Goal: Task Accomplishment & Management: Manage account settings

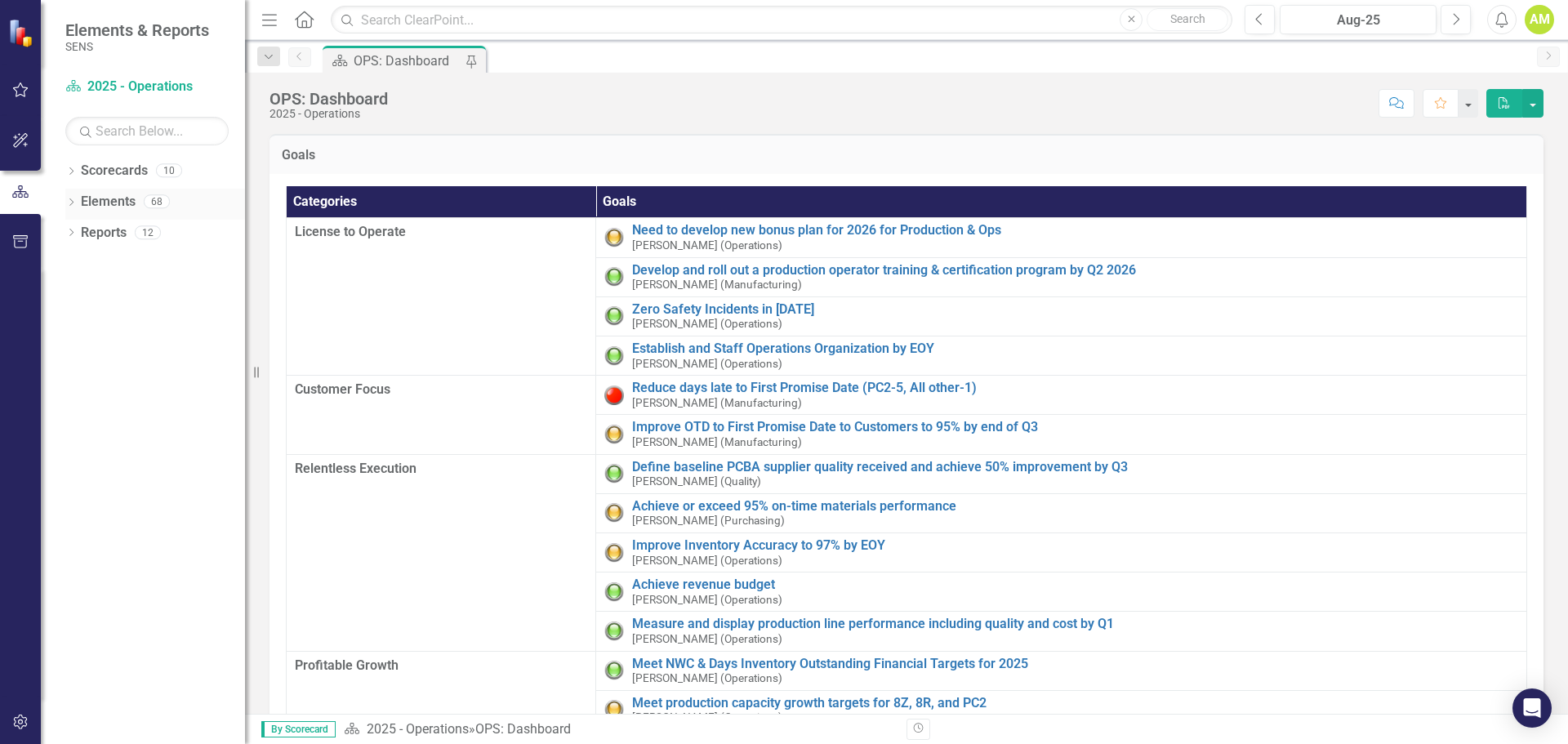
click at [73, 202] on icon "Dropdown" at bounding box center [71, 204] width 12 height 9
click at [79, 264] on icon "Dropdown" at bounding box center [79, 265] width 12 height 9
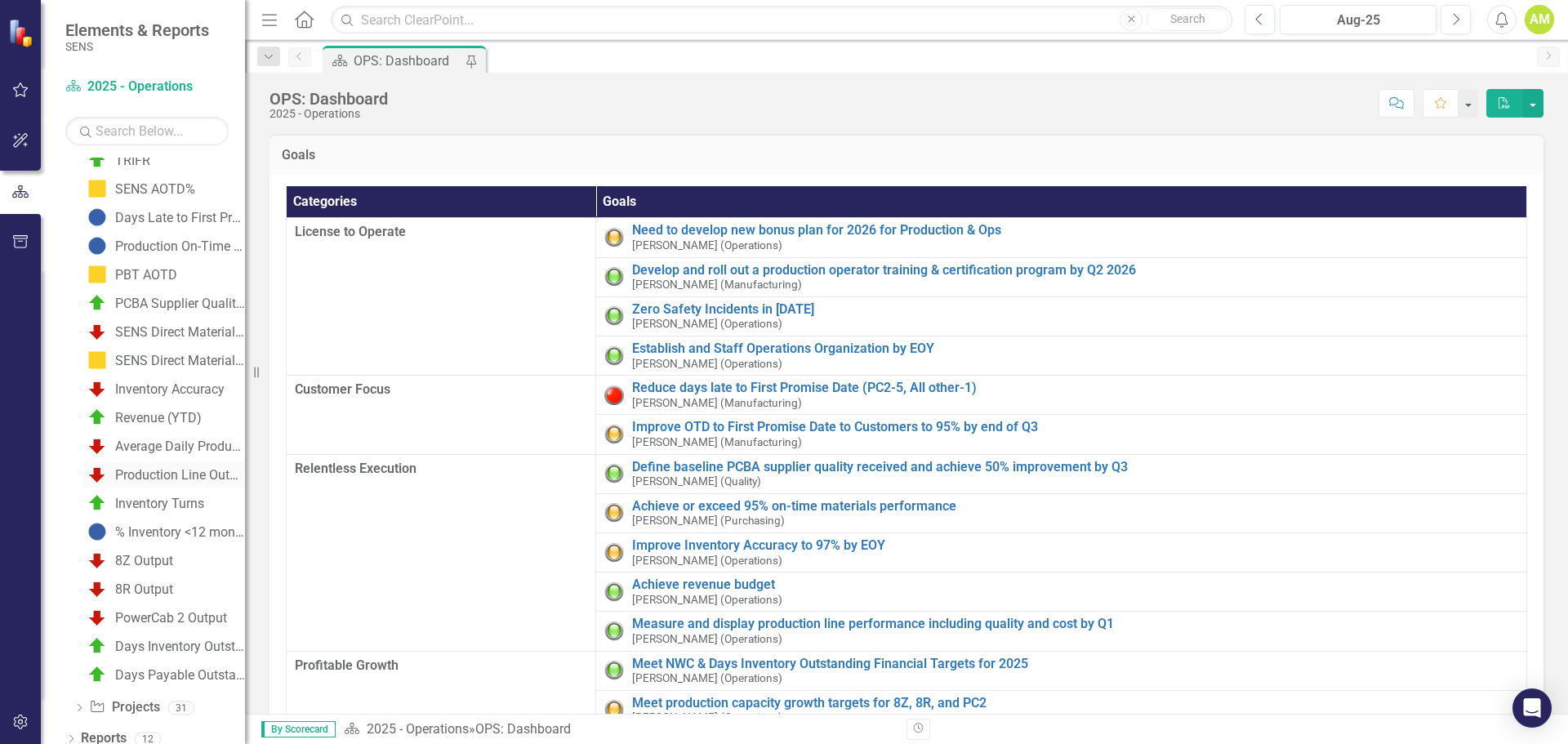
scroll to position [142, 0]
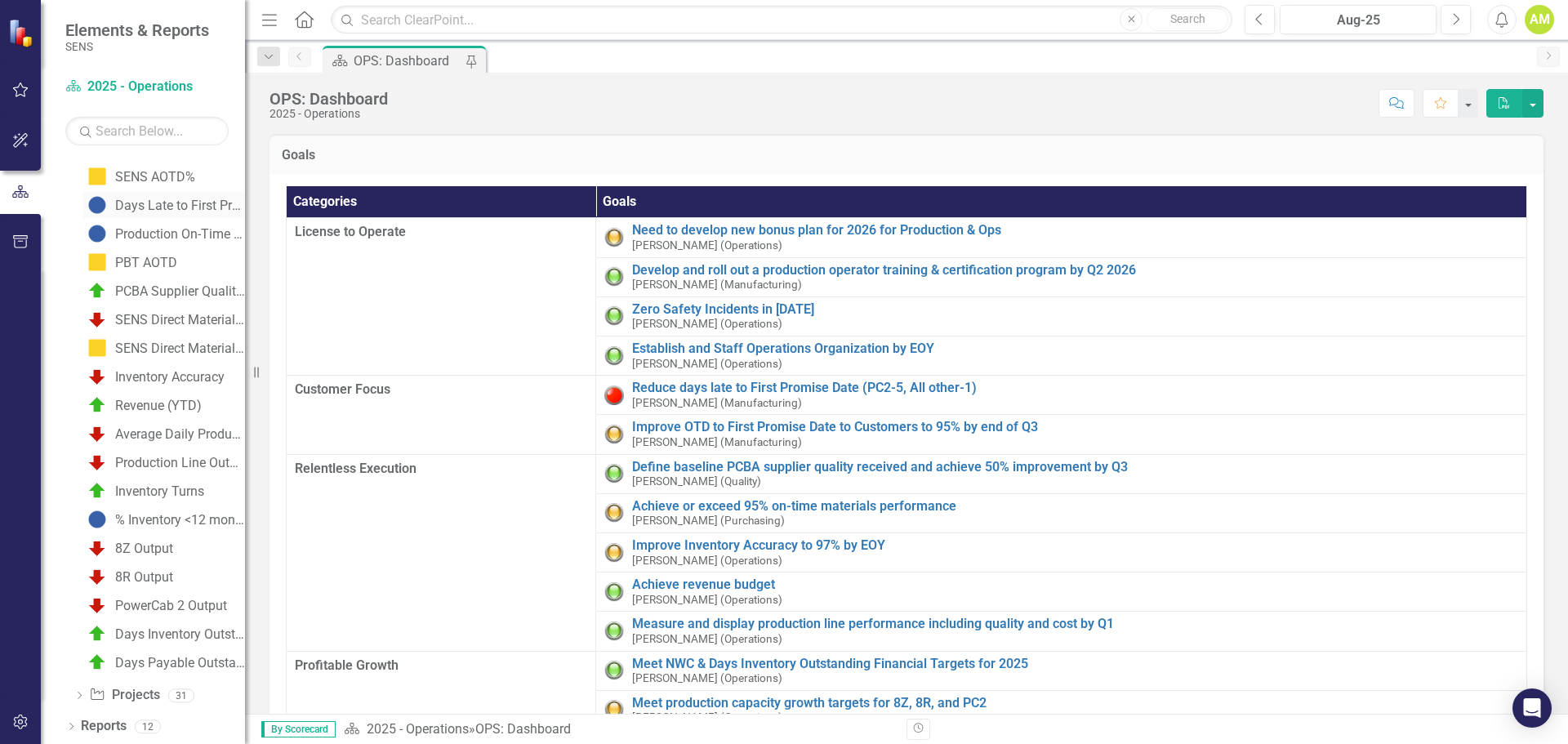
click at [160, 206] on div "Days Late to First Promise Date (on late orders)" at bounding box center [180, 206] width 130 height 15
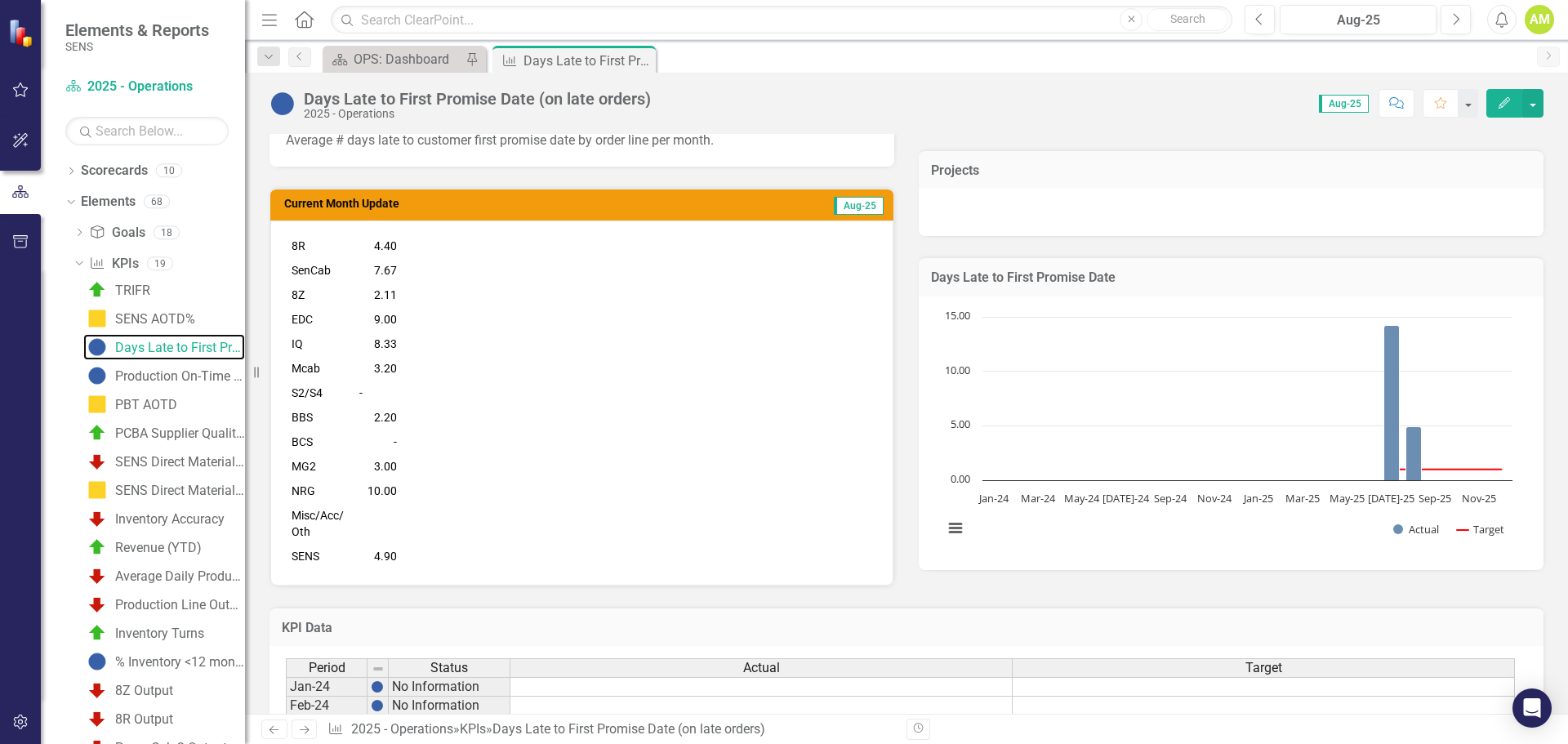
scroll to position [346, 0]
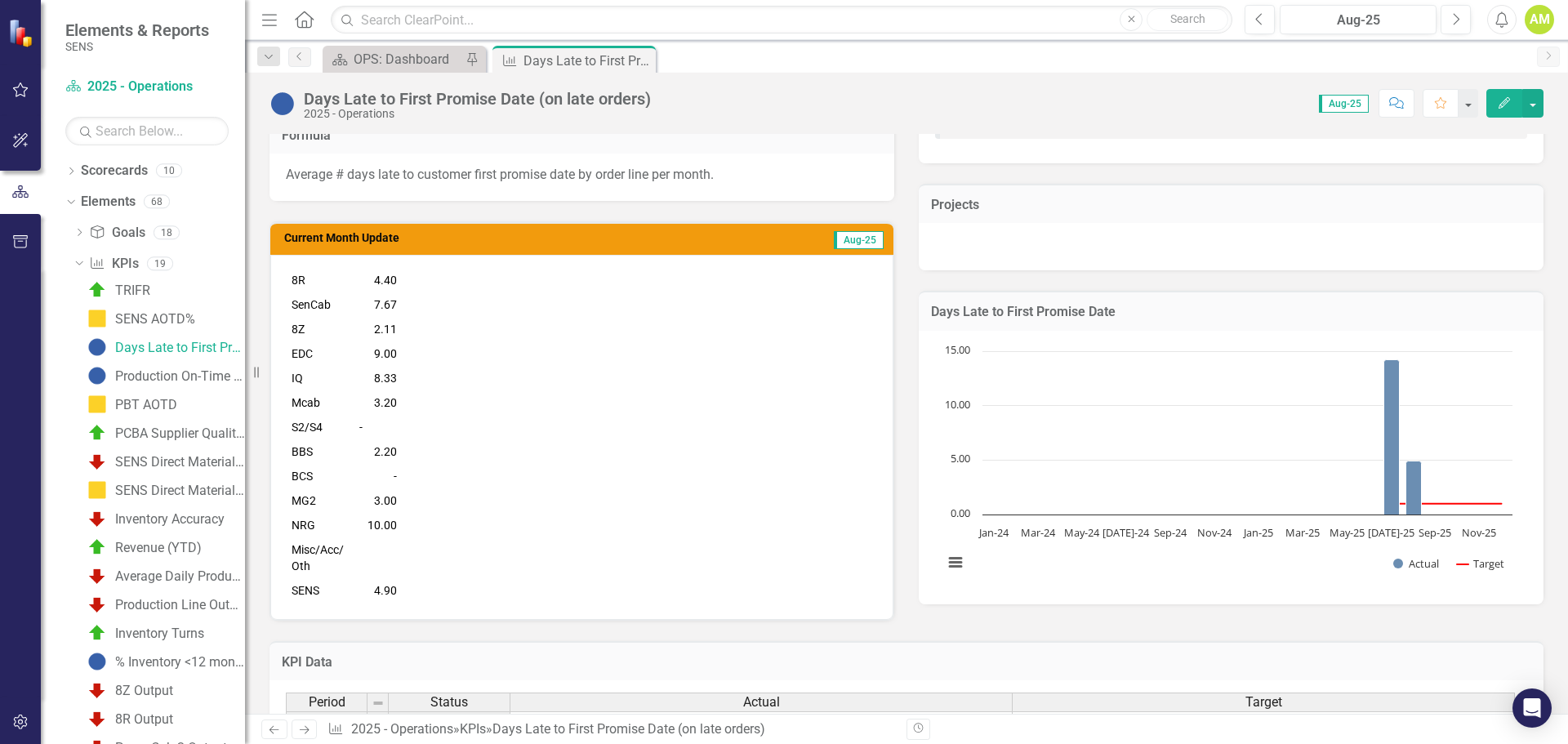
click at [1497, 99] on icon "Edit" at bounding box center [1504, 103] width 15 height 12
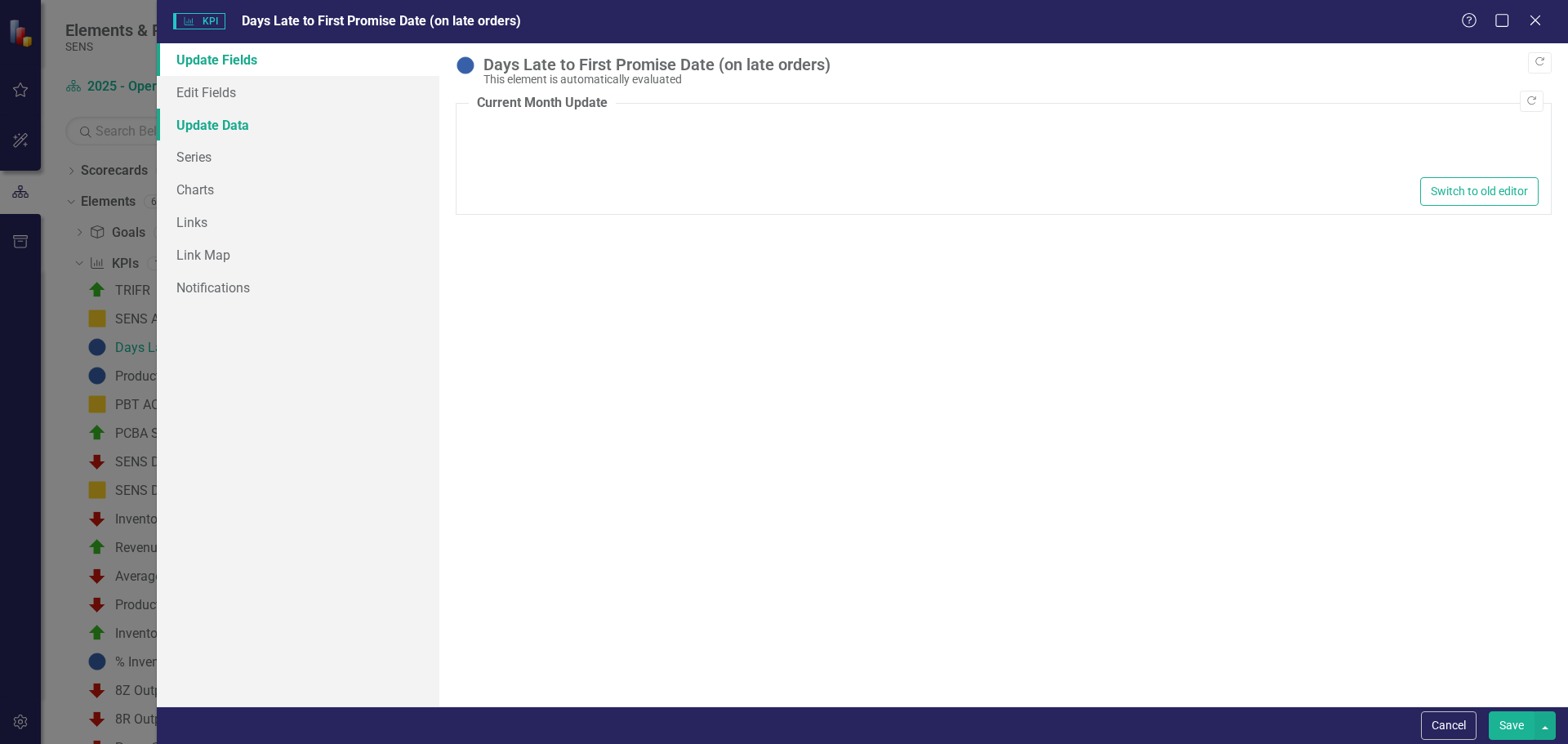
click at [201, 128] on link "Update Data" at bounding box center [298, 124] width 282 height 33
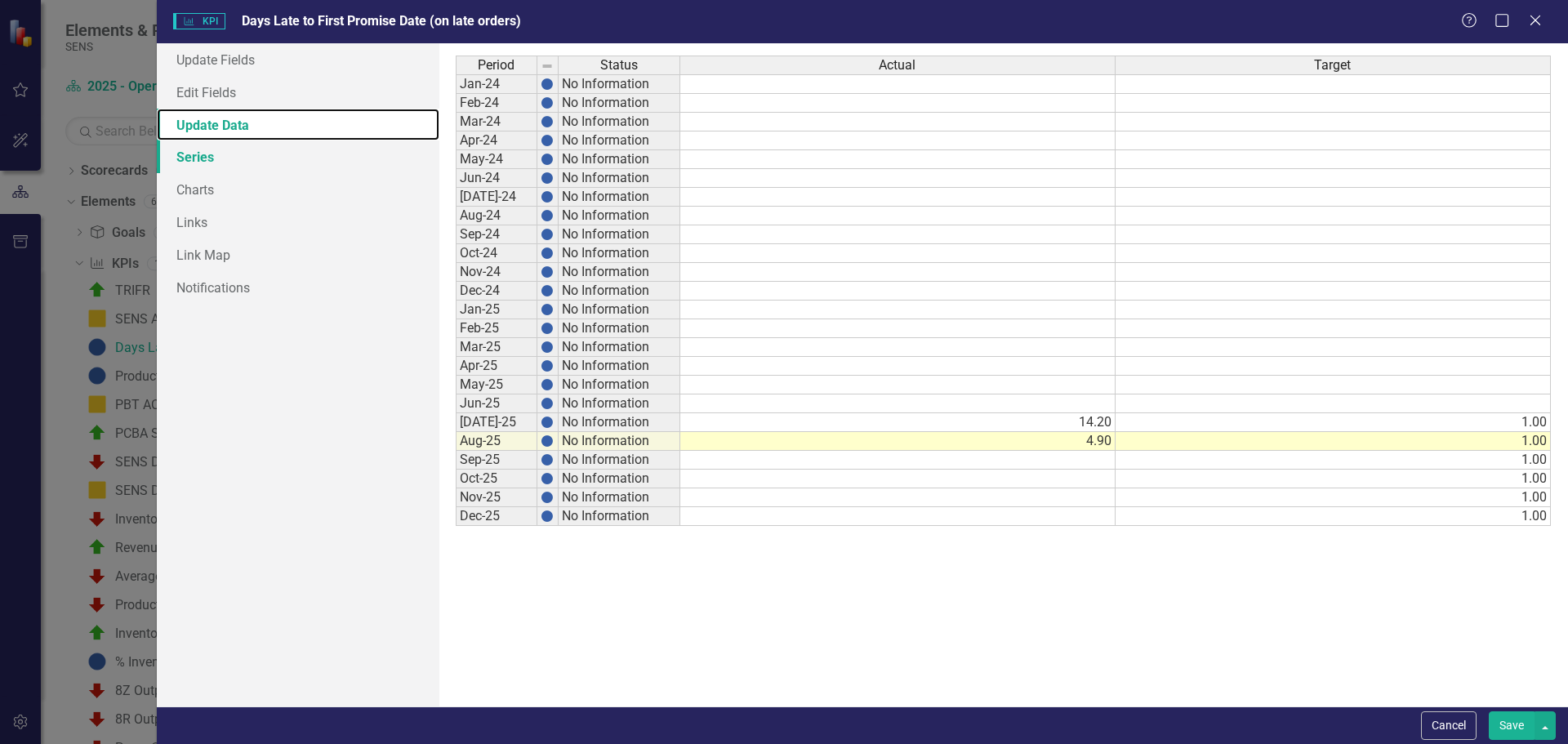
scroll to position [0, 0]
click at [197, 151] on link "Series" at bounding box center [298, 156] width 282 height 33
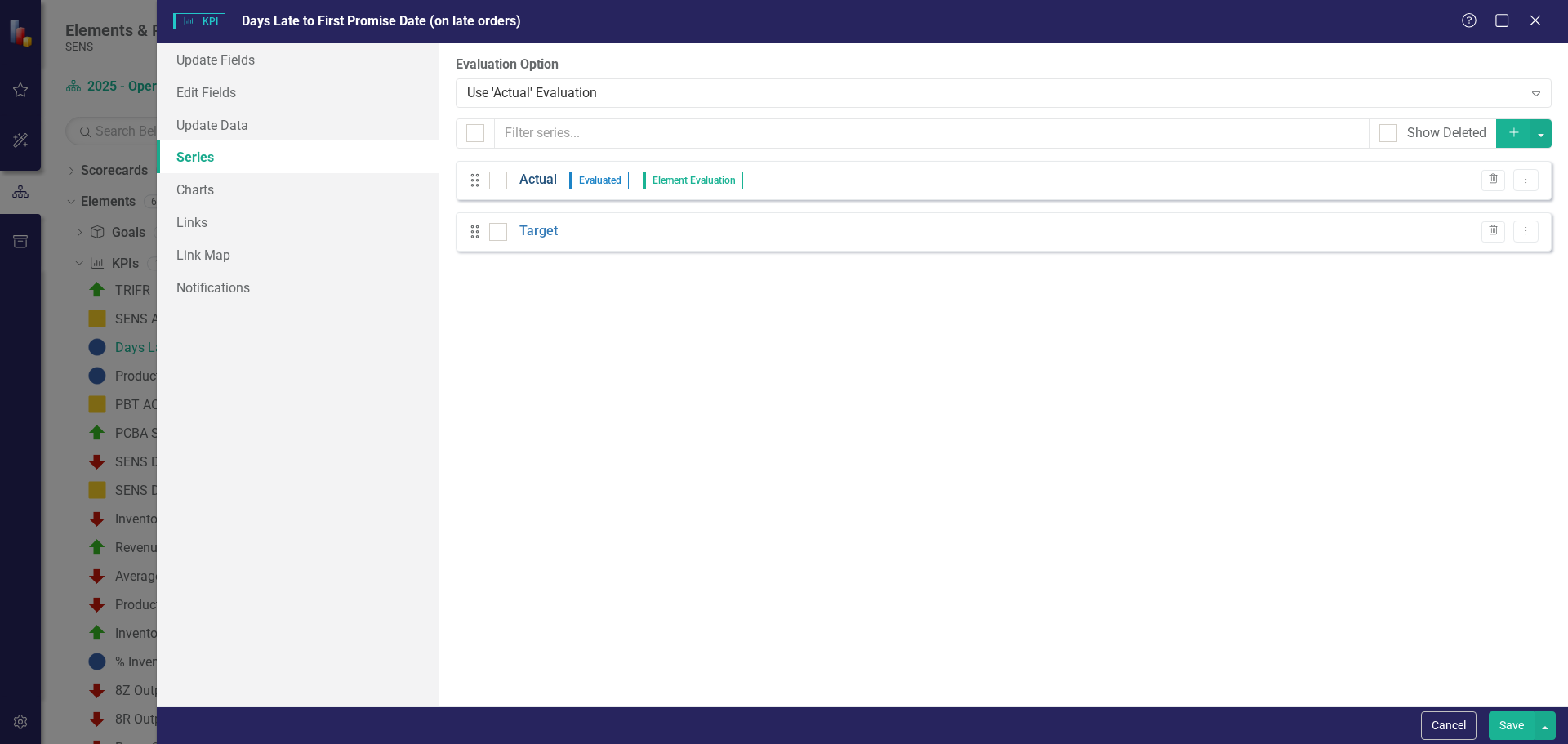
click at [546, 184] on link "Actual" at bounding box center [538, 179] width 37 height 19
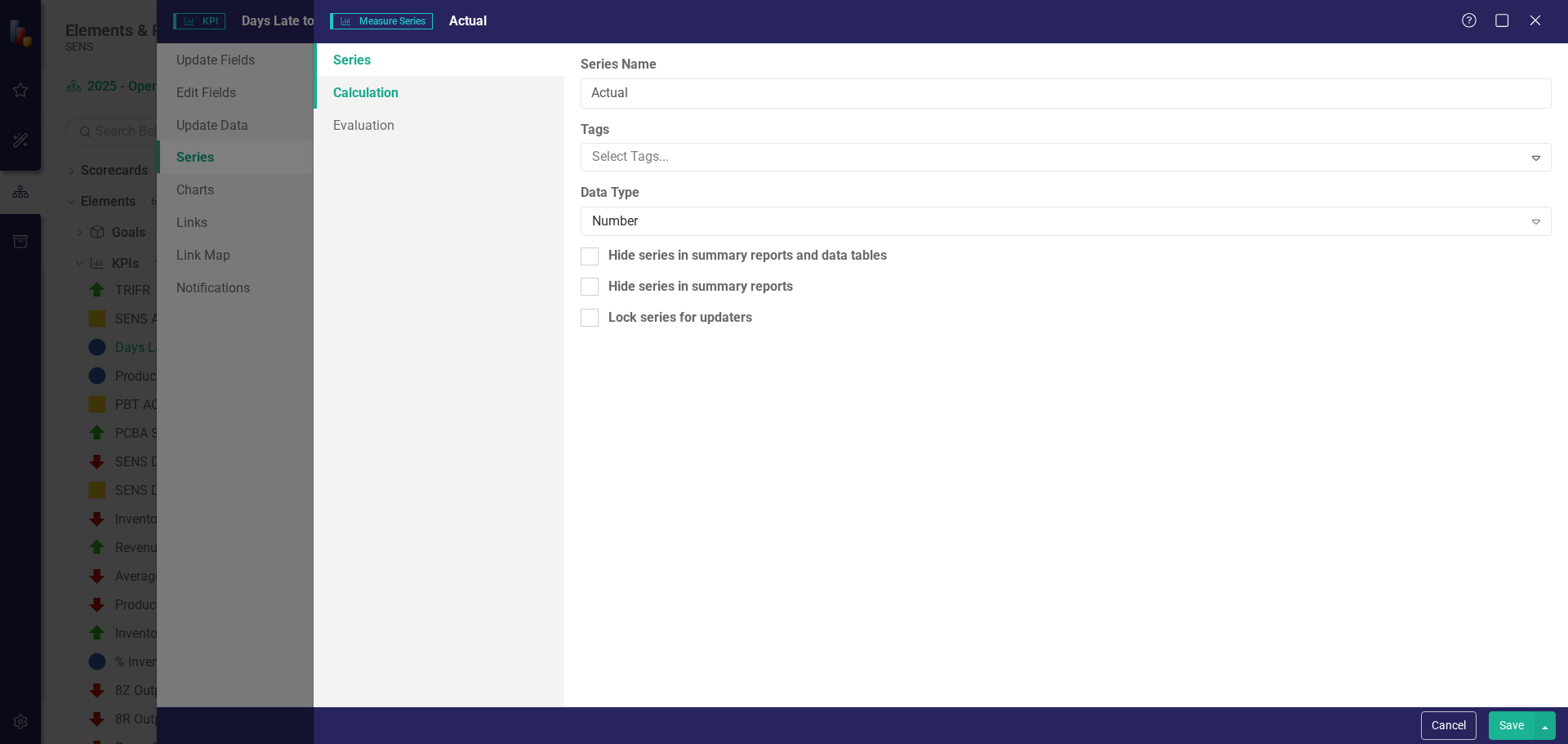
click at [365, 97] on link "Calculation" at bounding box center [438, 92] width 251 height 33
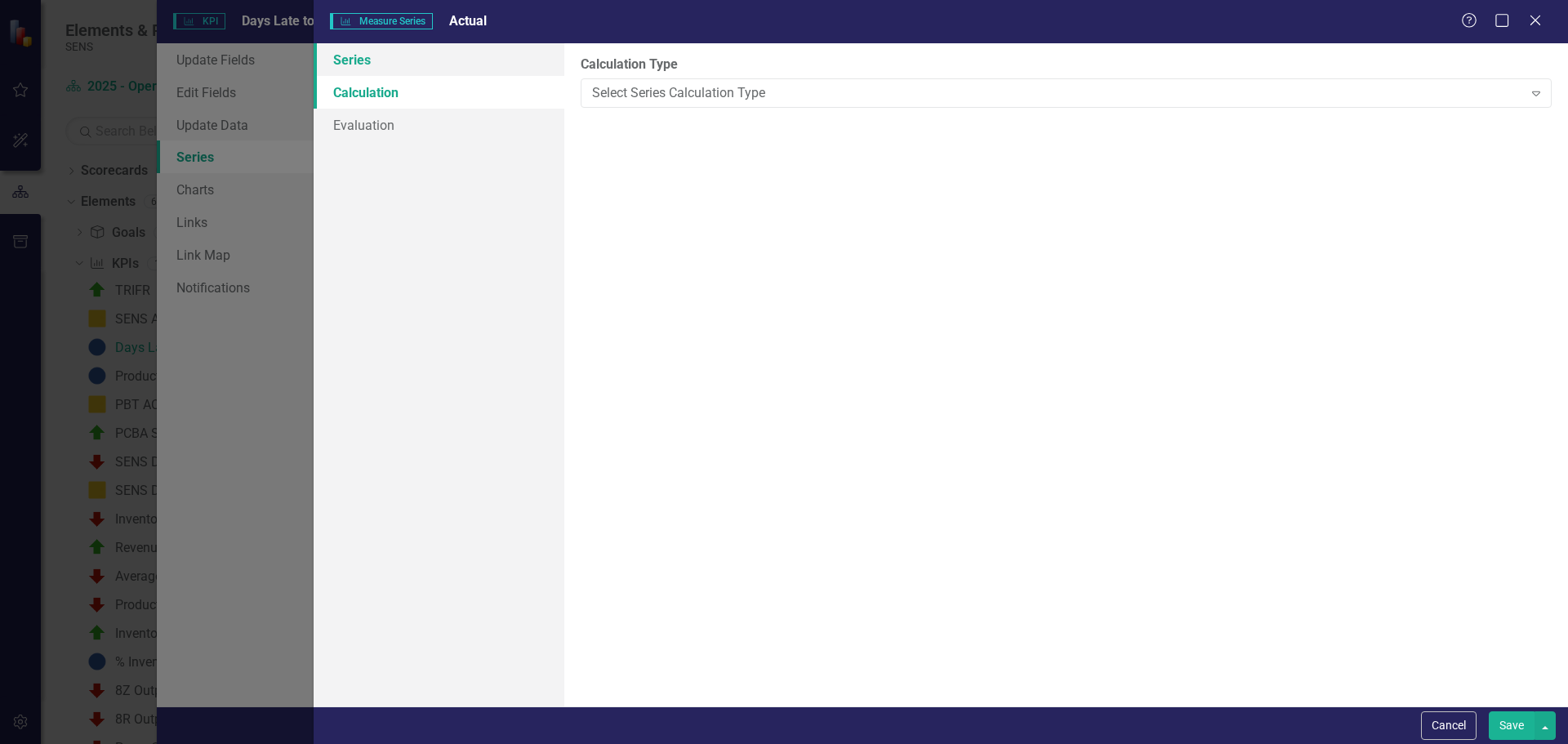
click at [349, 63] on link "Series" at bounding box center [438, 59] width 251 height 33
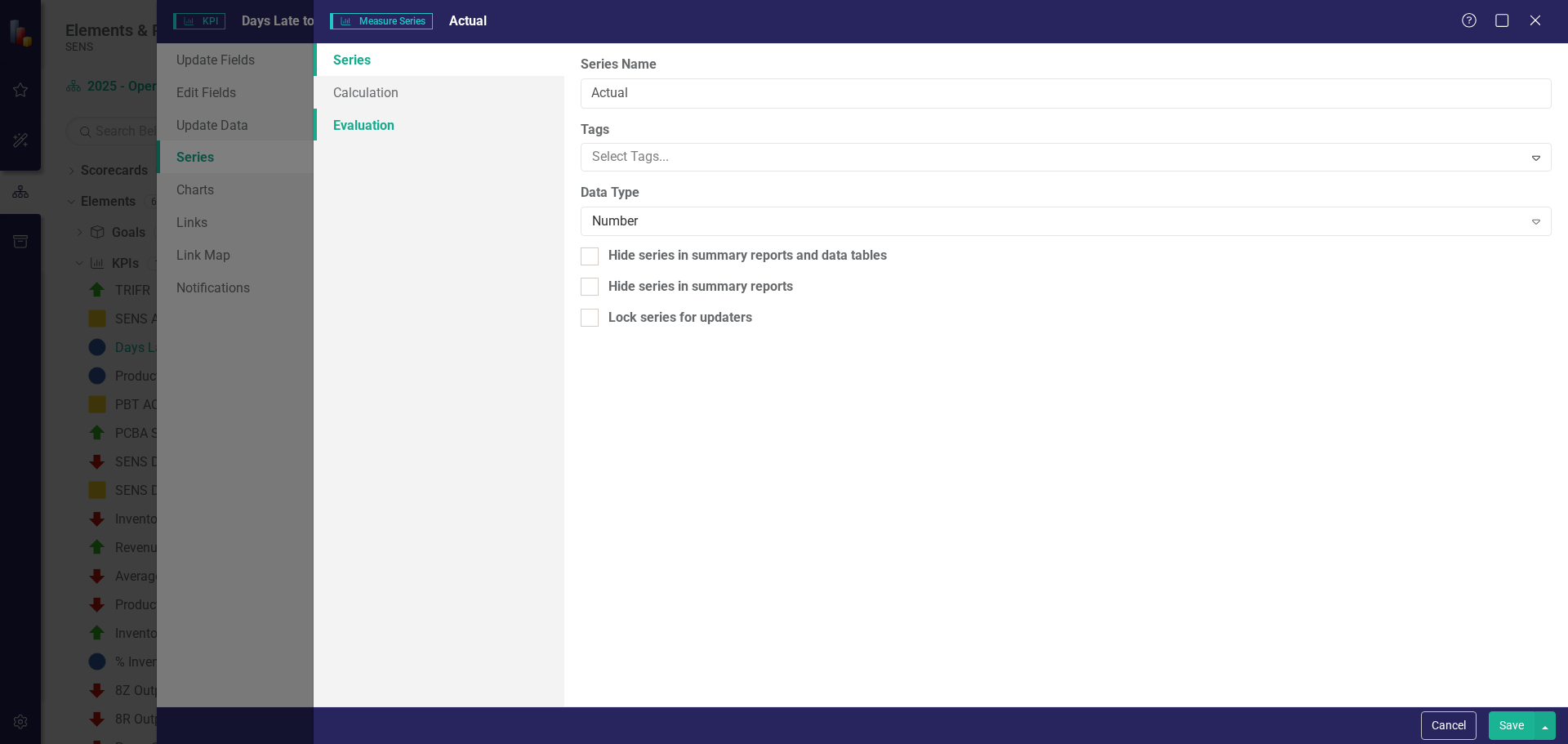
click at [390, 122] on link "Evaluation" at bounding box center [438, 124] width 251 height 33
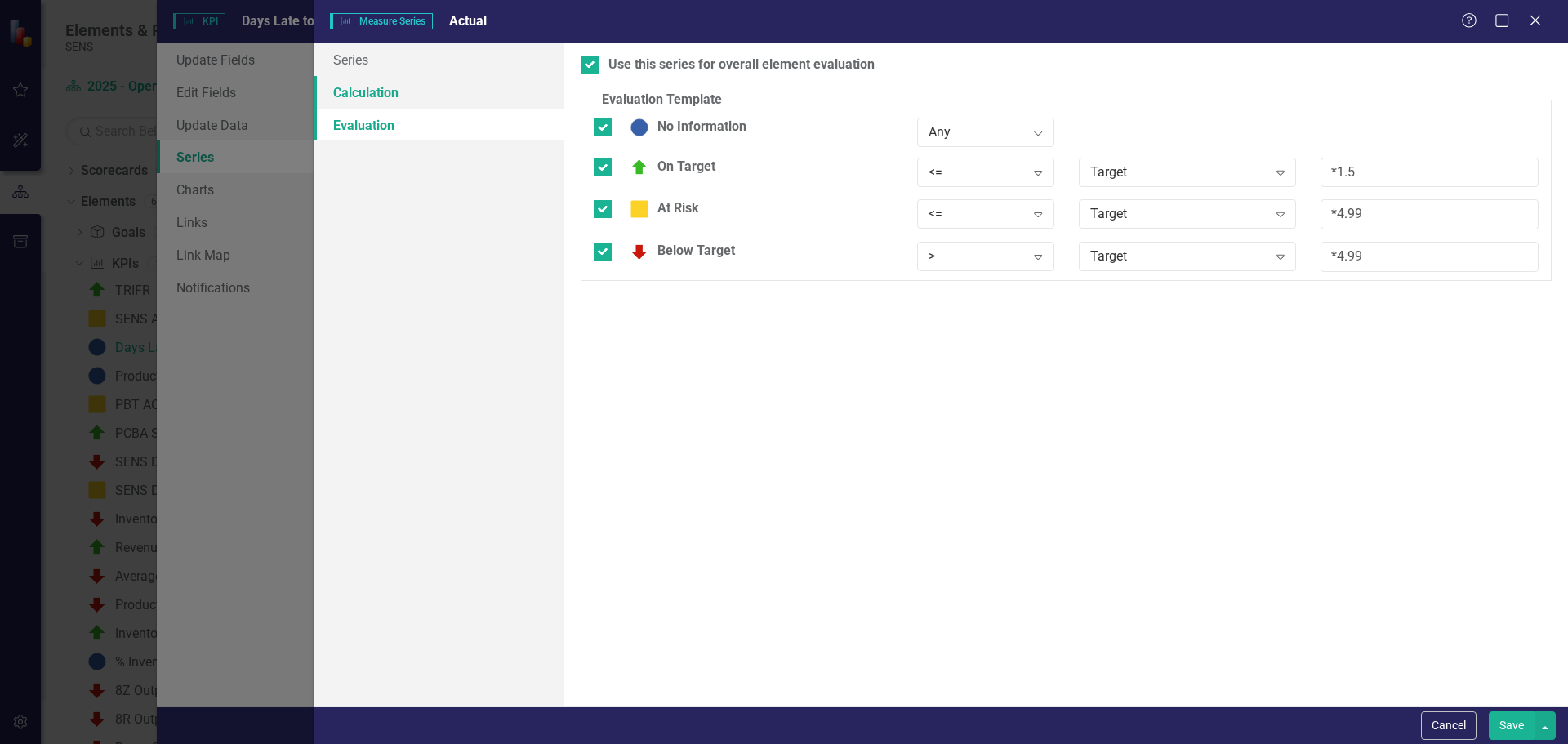
click at [391, 87] on link "Calculation" at bounding box center [438, 92] width 251 height 33
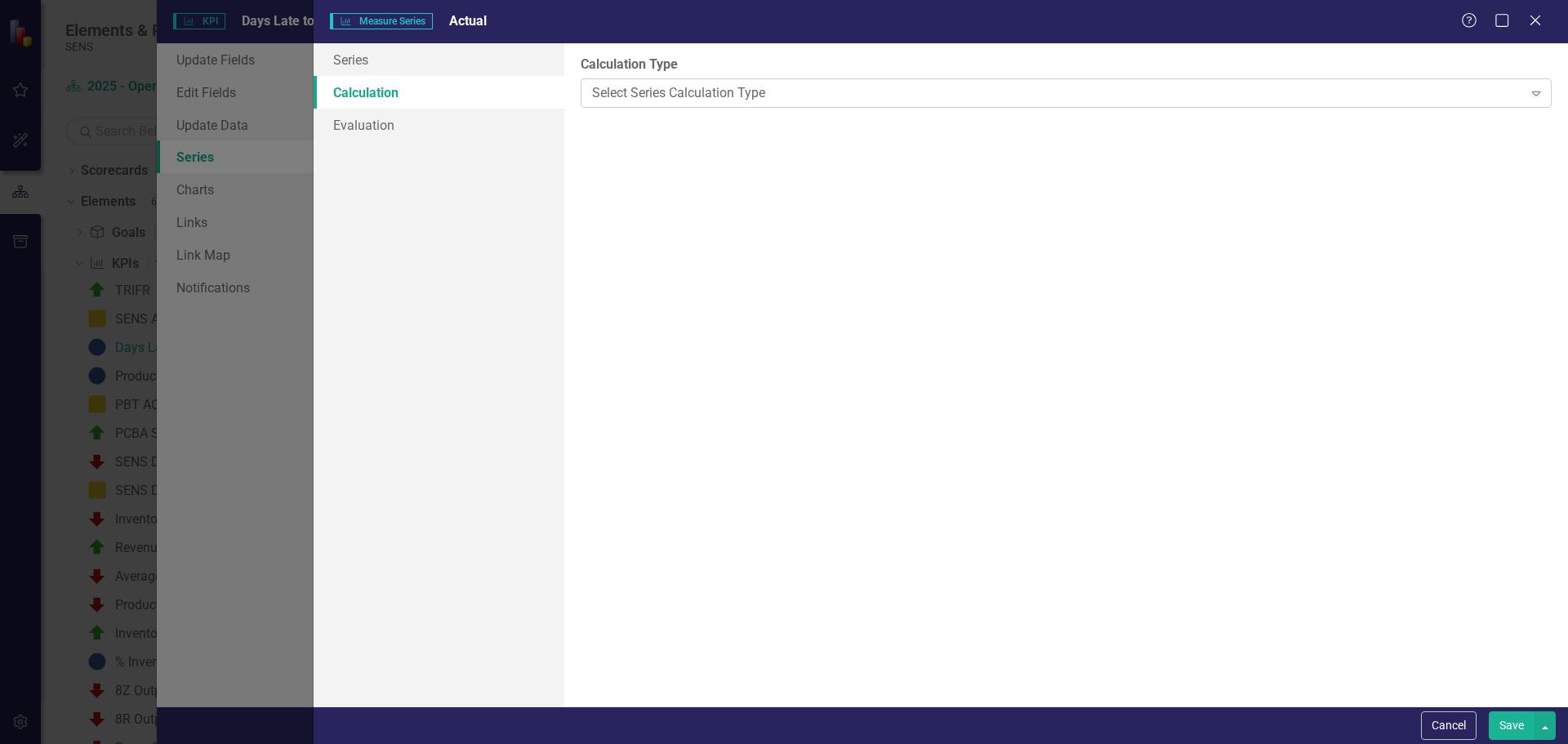
click at [717, 99] on div "Select Series Calculation Type" at bounding box center [1057, 92] width 930 height 19
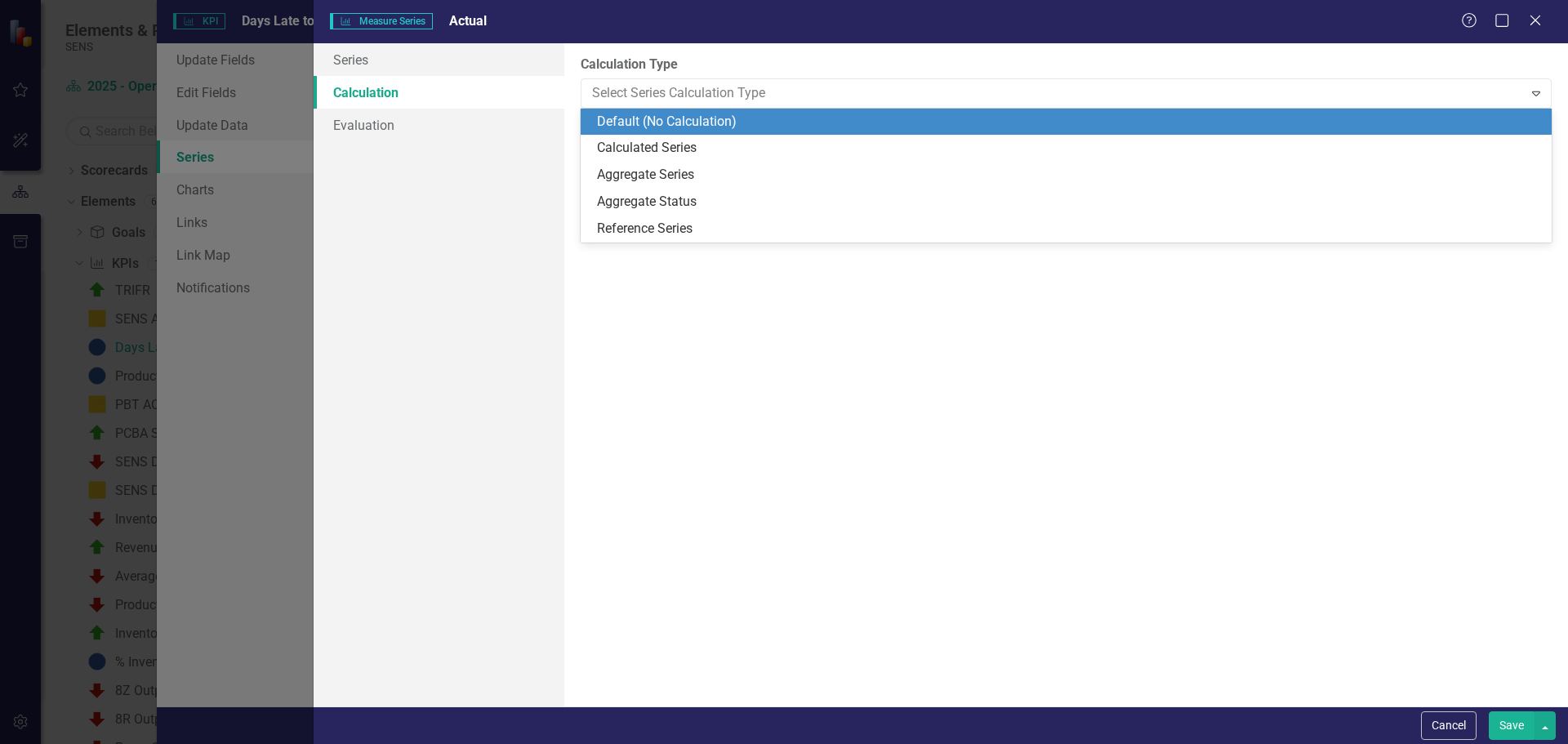
click at [636, 123] on div "Default (No Calculation)" at bounding box center [1069, 122] width 945 height 19
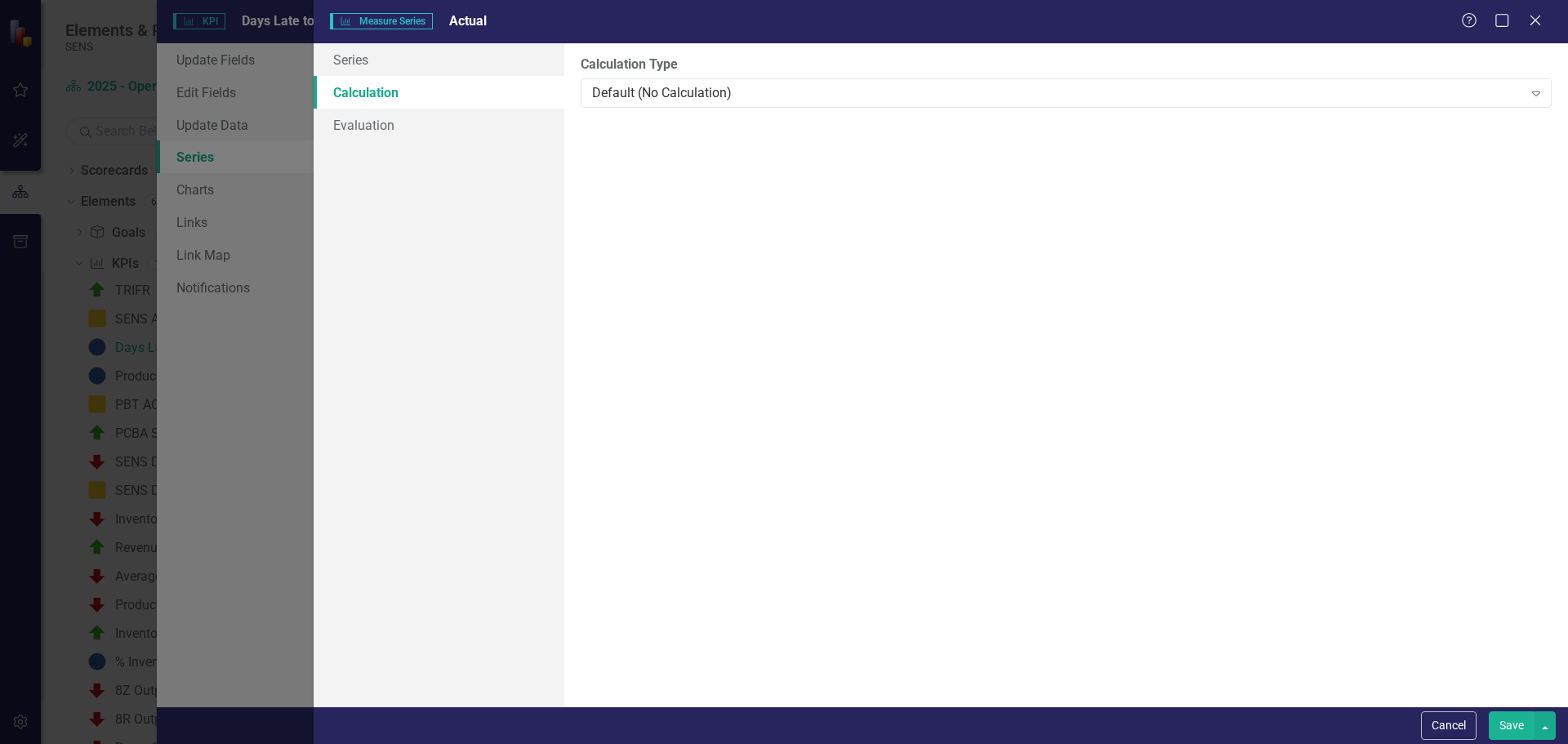
click at [1517, 729] on button "Save" at bounding box center [1512, 726] width 46 height 28
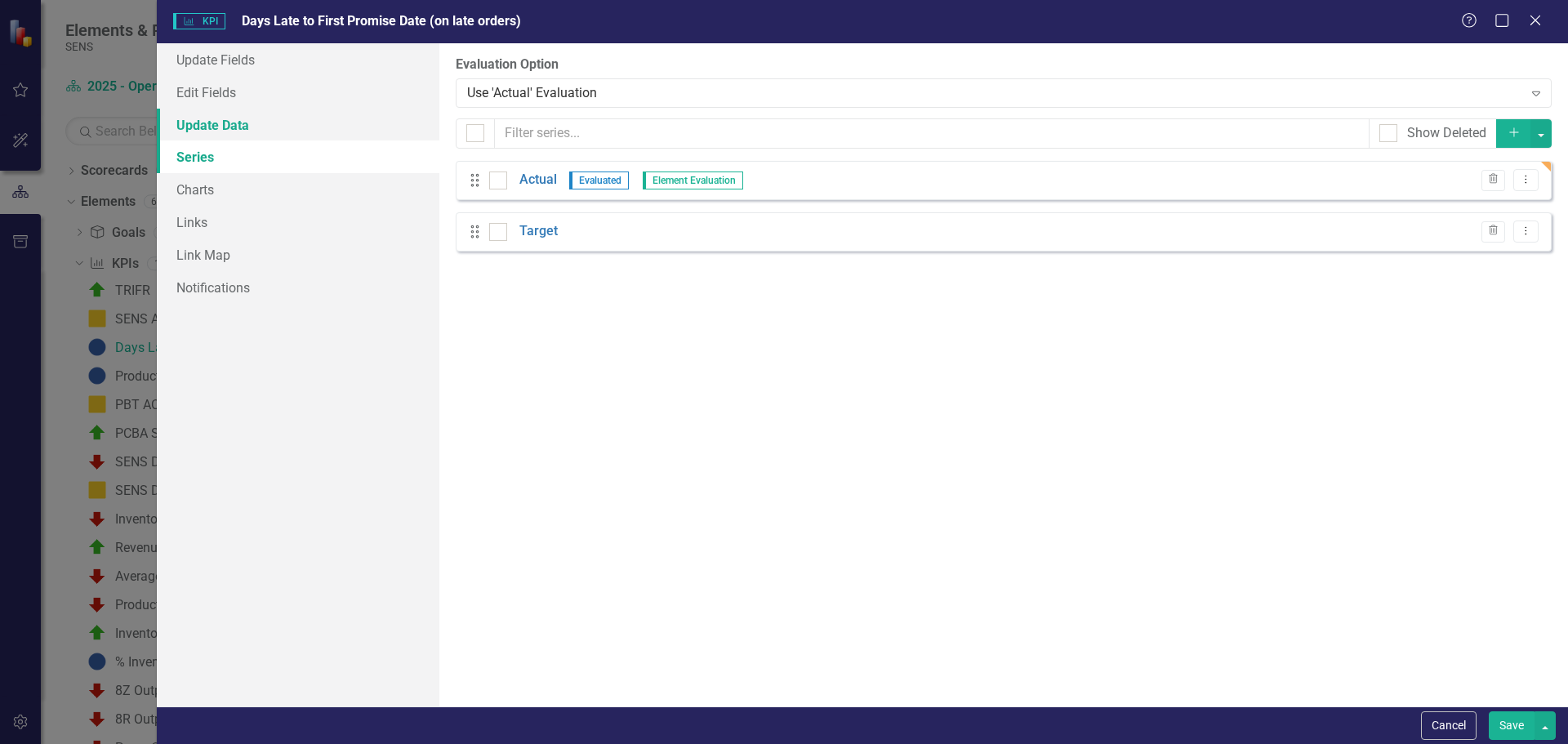
click at [232, 121] on link "Update Data" at bounding box center [298, 124] width 282 height 33
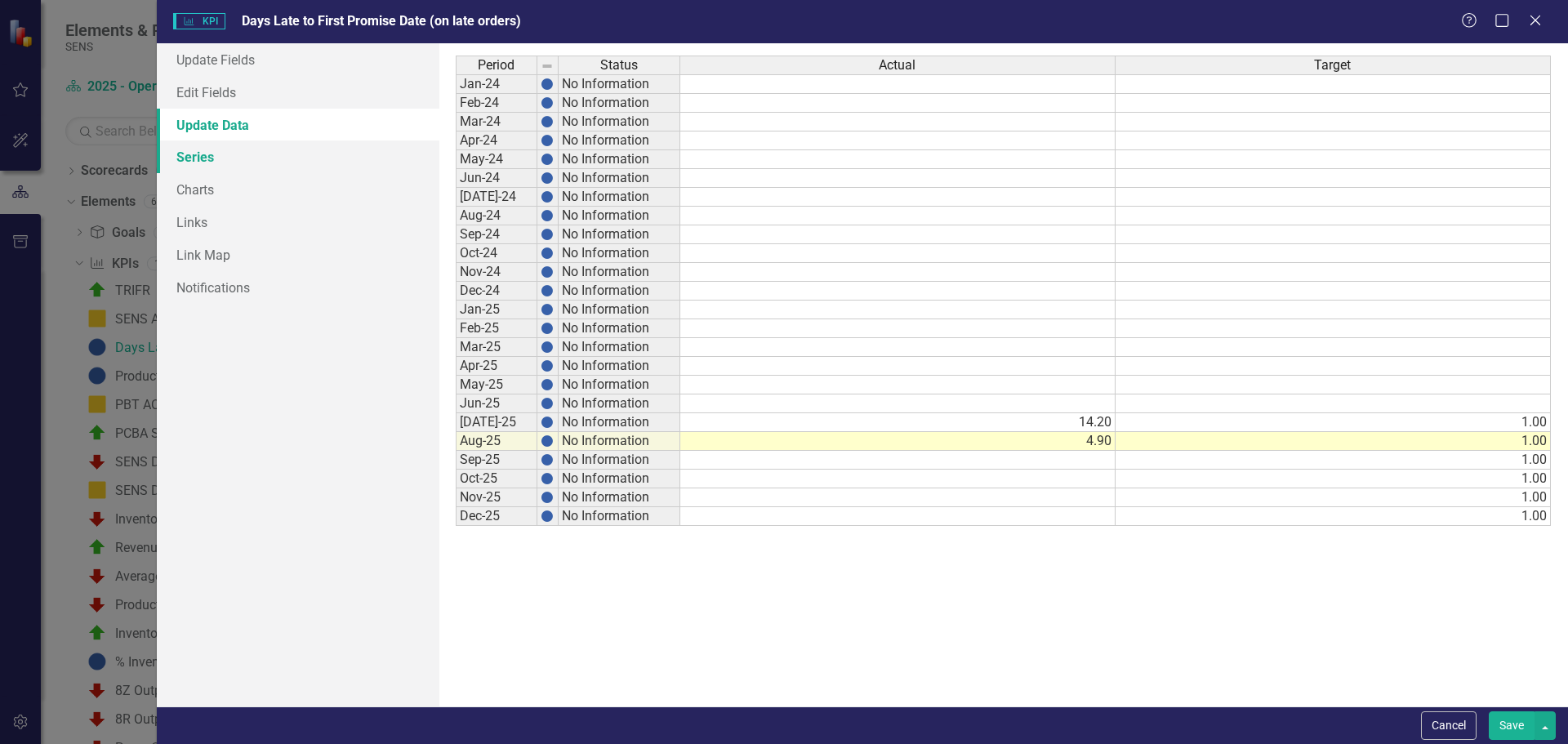
click at [200, 159] on link "Series" at bounding box center [298, 156] width 282 height 33
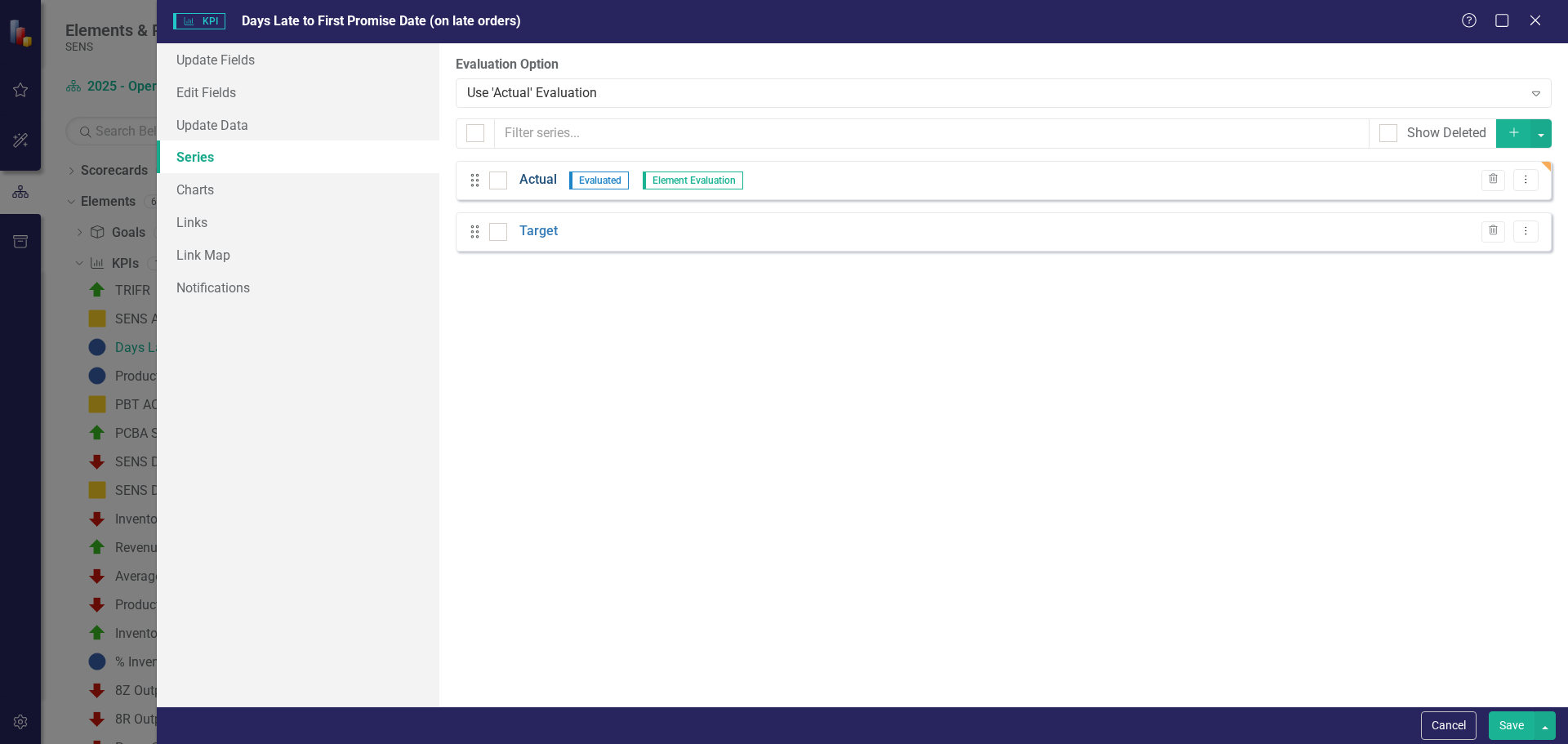
click at [536, 181] on link "Actual" at bounding box center [538, 179] width 37 height 19
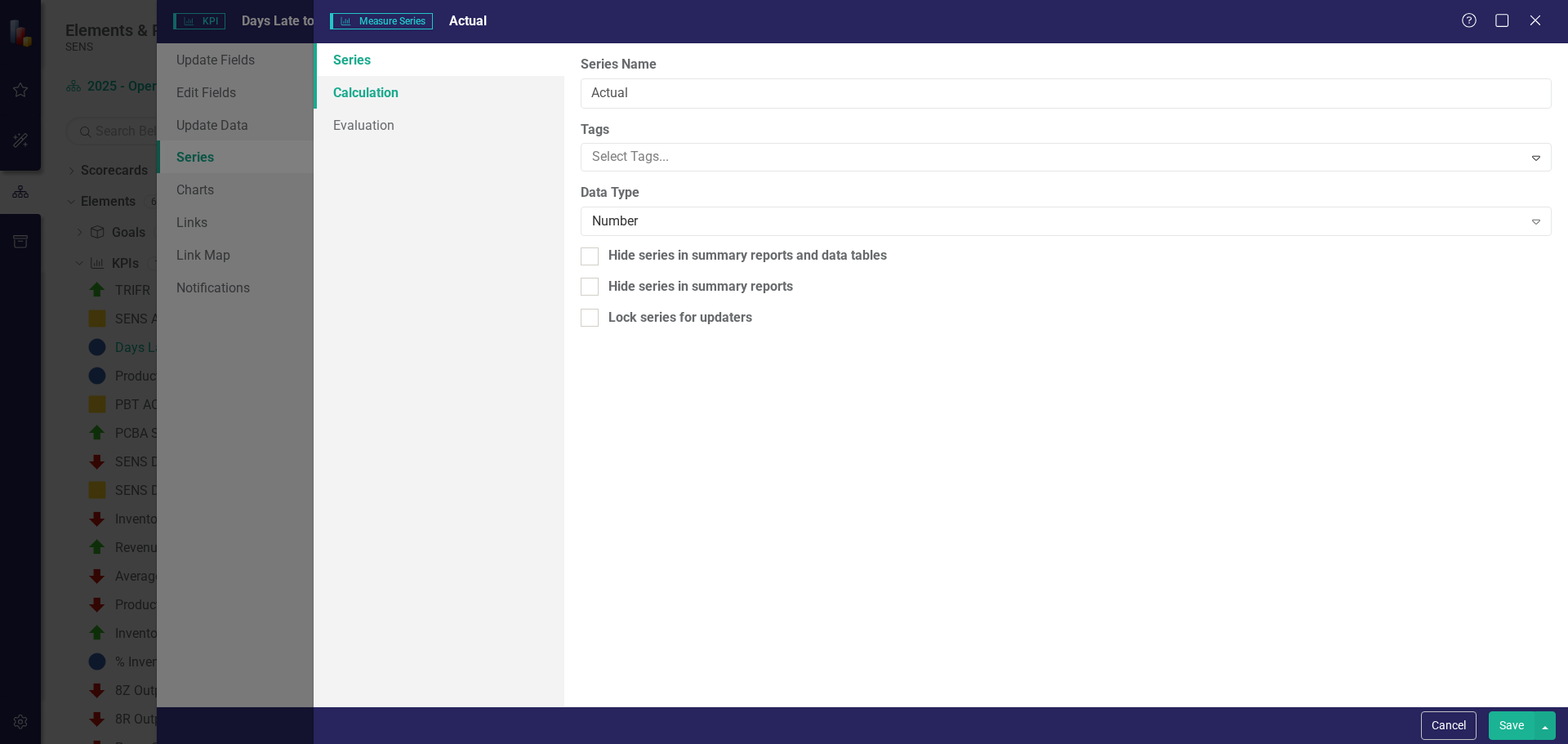
click at [382, 88] on link "Calculation" at bounding box center [438, 92] width 251 height 33
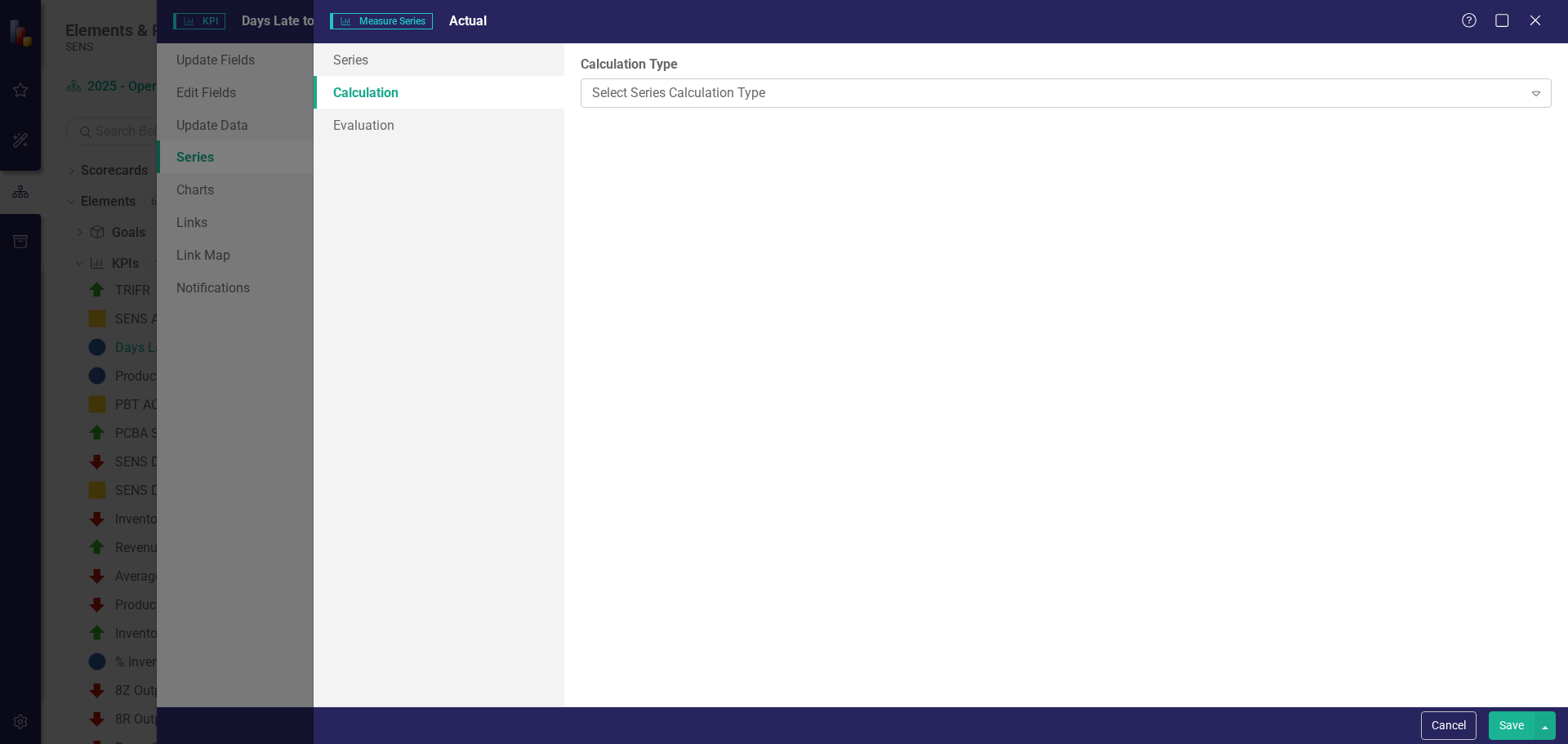
click at [745, 103] on div "Select Series Calculation Type Expand" at bounding box center [1066, 92] width 971 height 29
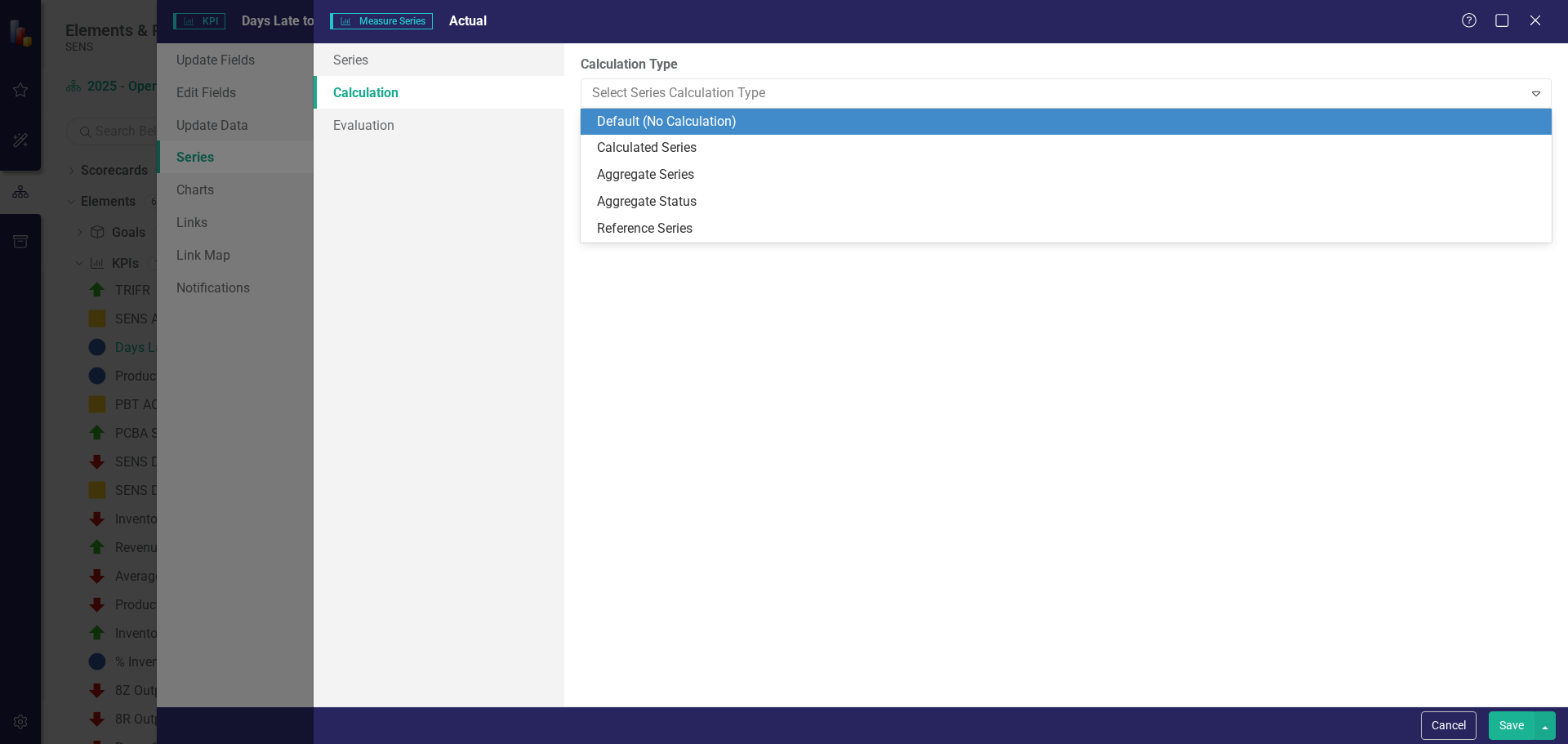
click at [674, 113] on div "Default (No Calculation)" at bounding box center [1069, 122] width 945 height 19
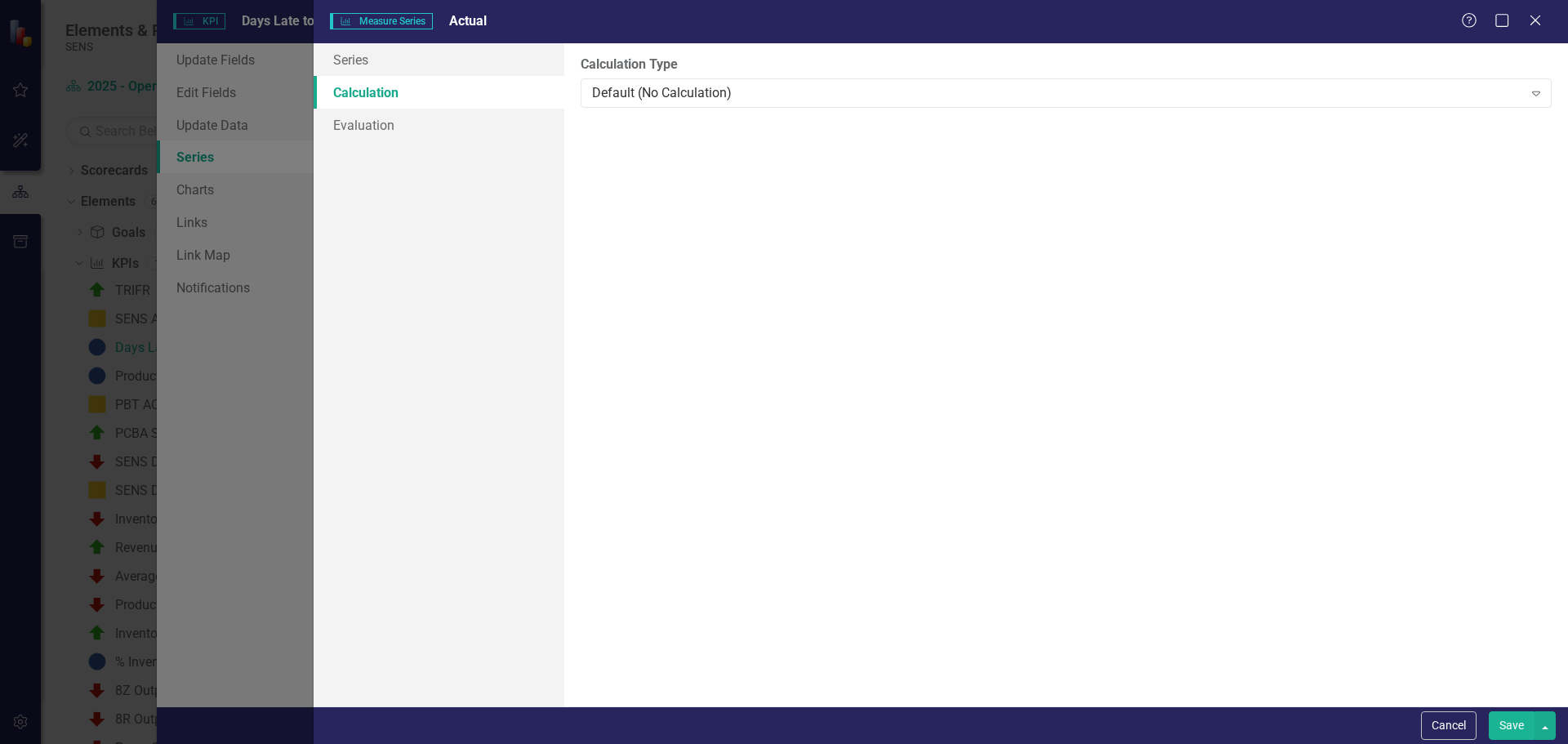
click at [1517, 713] on button "Save" at bounding box center [1512, 726] width 46 height 28
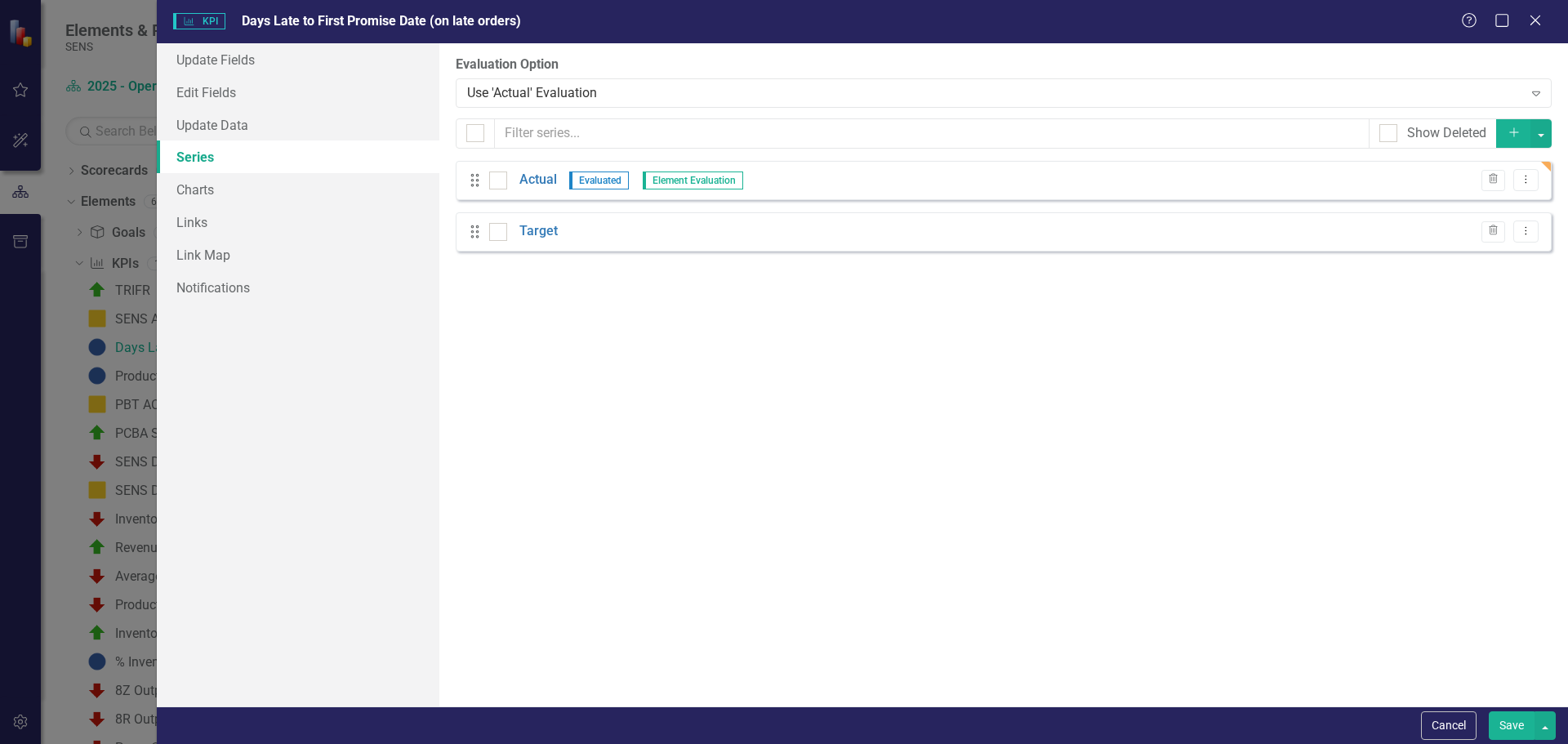
click at [1511, 726] on button "Save" at bounding box center [1512, 726] width 46 height 28
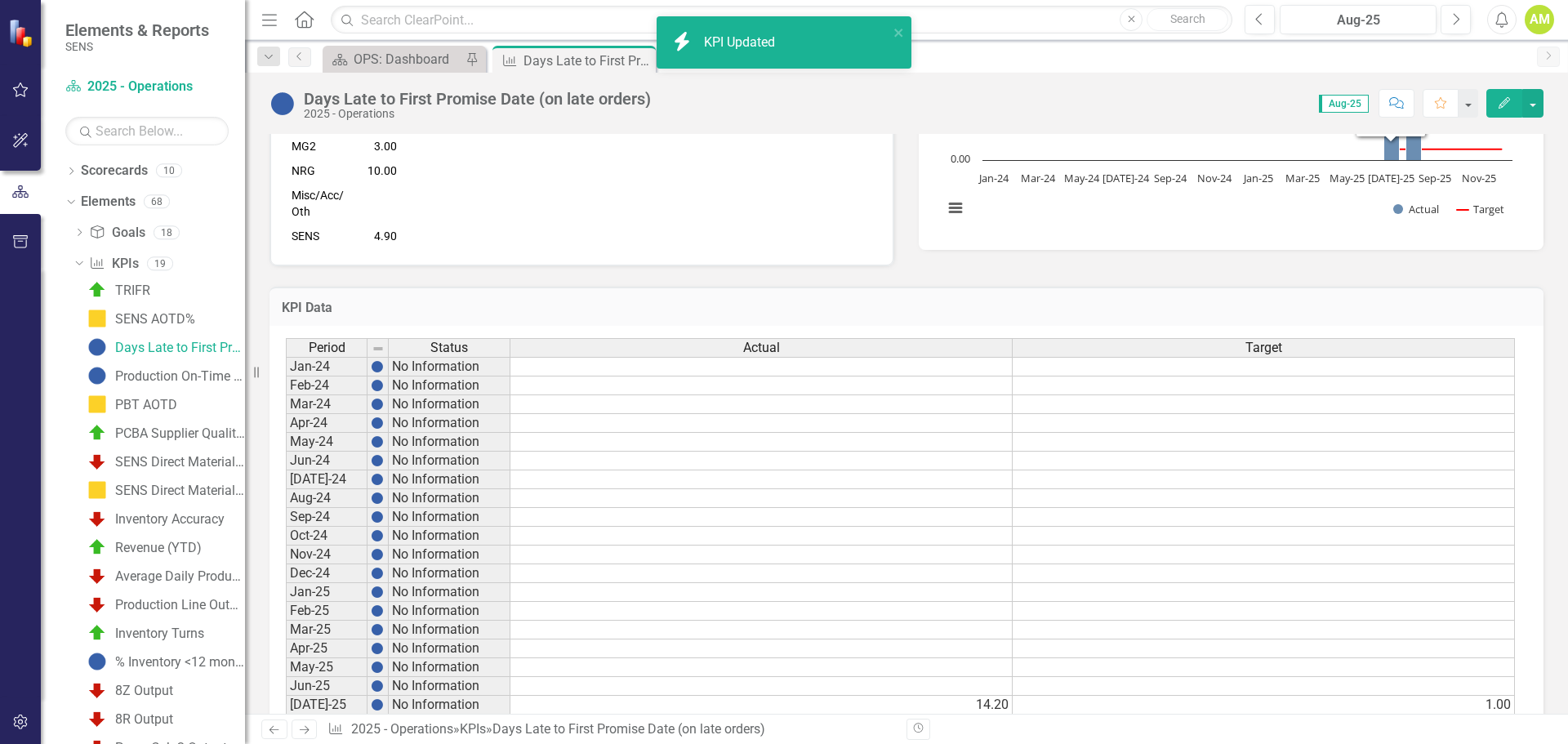
scroll to position [836, 0]
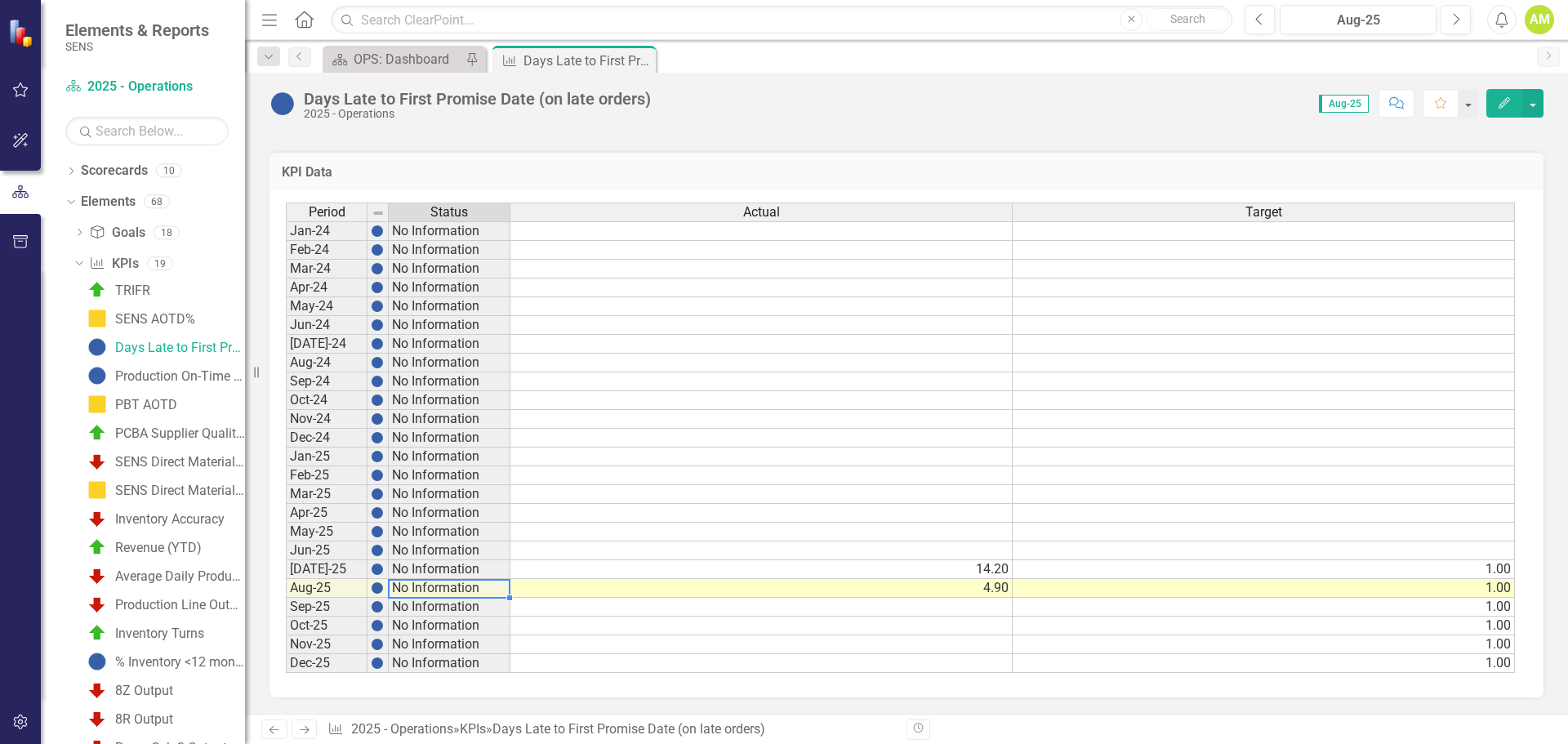
click at [397, 590] on td "No Information" at bounding box center [449, 588] width 122 height 19
click at [465, 588] on td "No Information" at bounding box center [449, 588] width 122 height 19
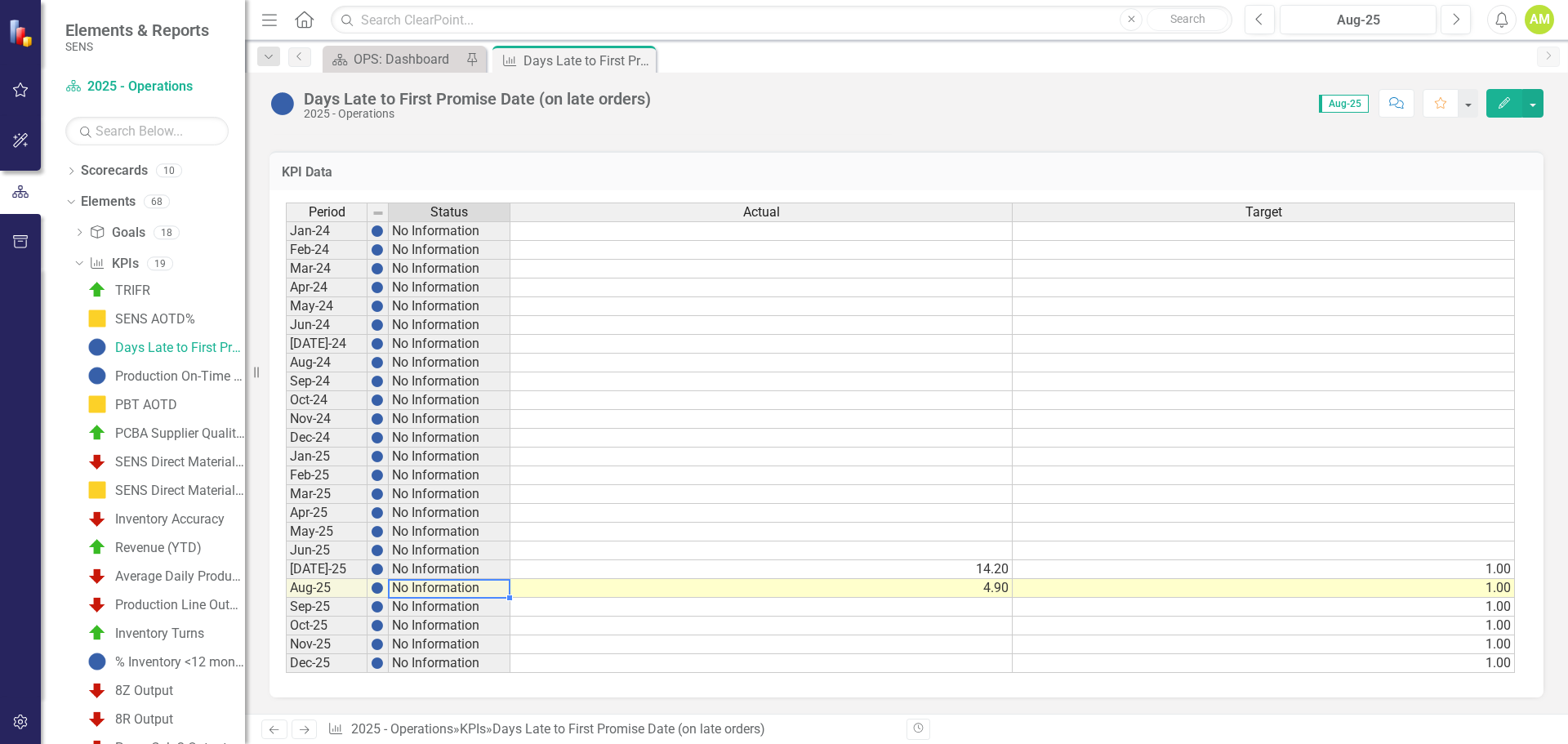
click at [465, 588] on td "No Information" at bounding box center [449, 588] width 122 height 19
click at [384, 588] on td at bounding box center [378, 588] width 21 height 19
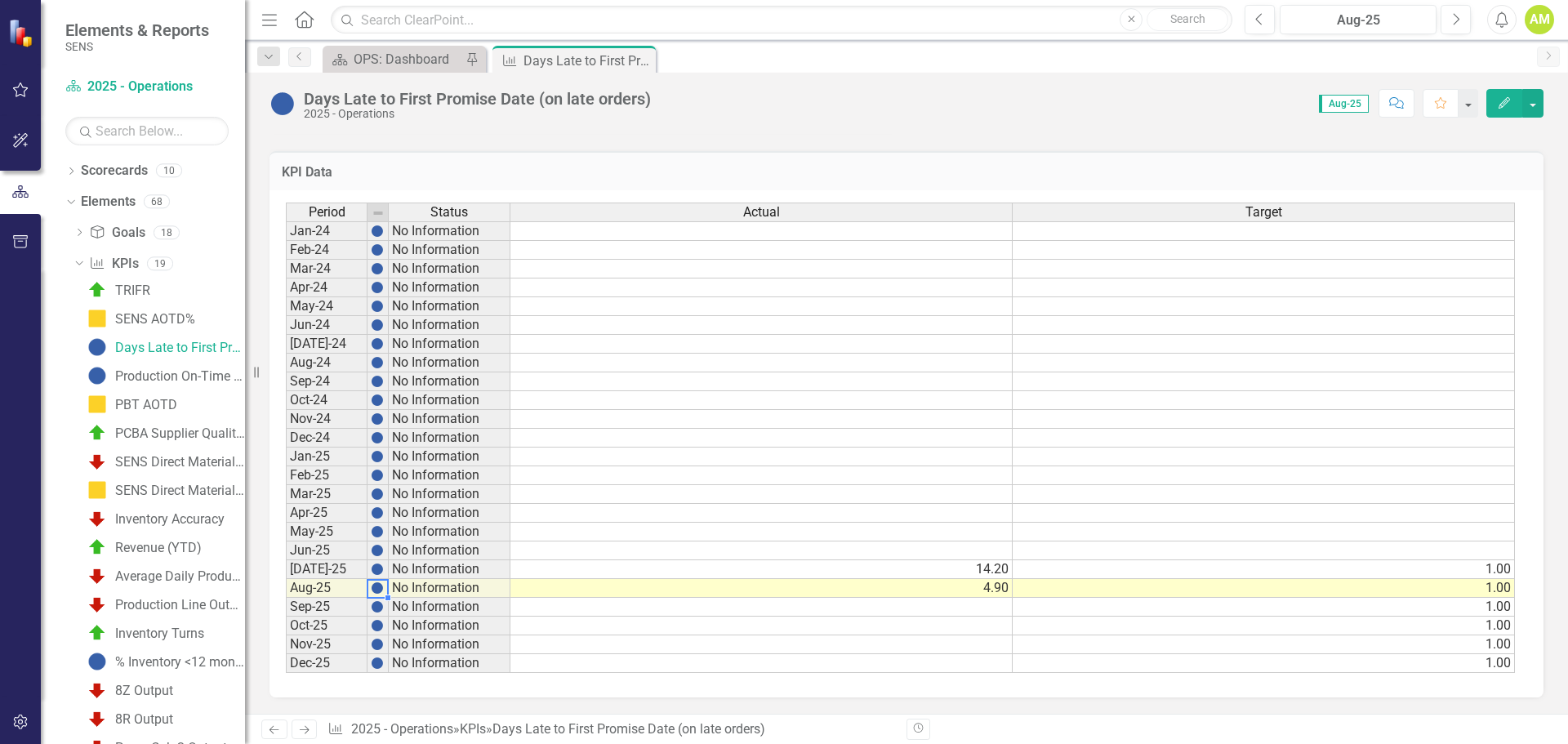
click at [383, 588] on img at bounding box center [377, 588] width 13 height 13
click at [382, 588] on img at bounding box center [377, 588] width 13 height 13
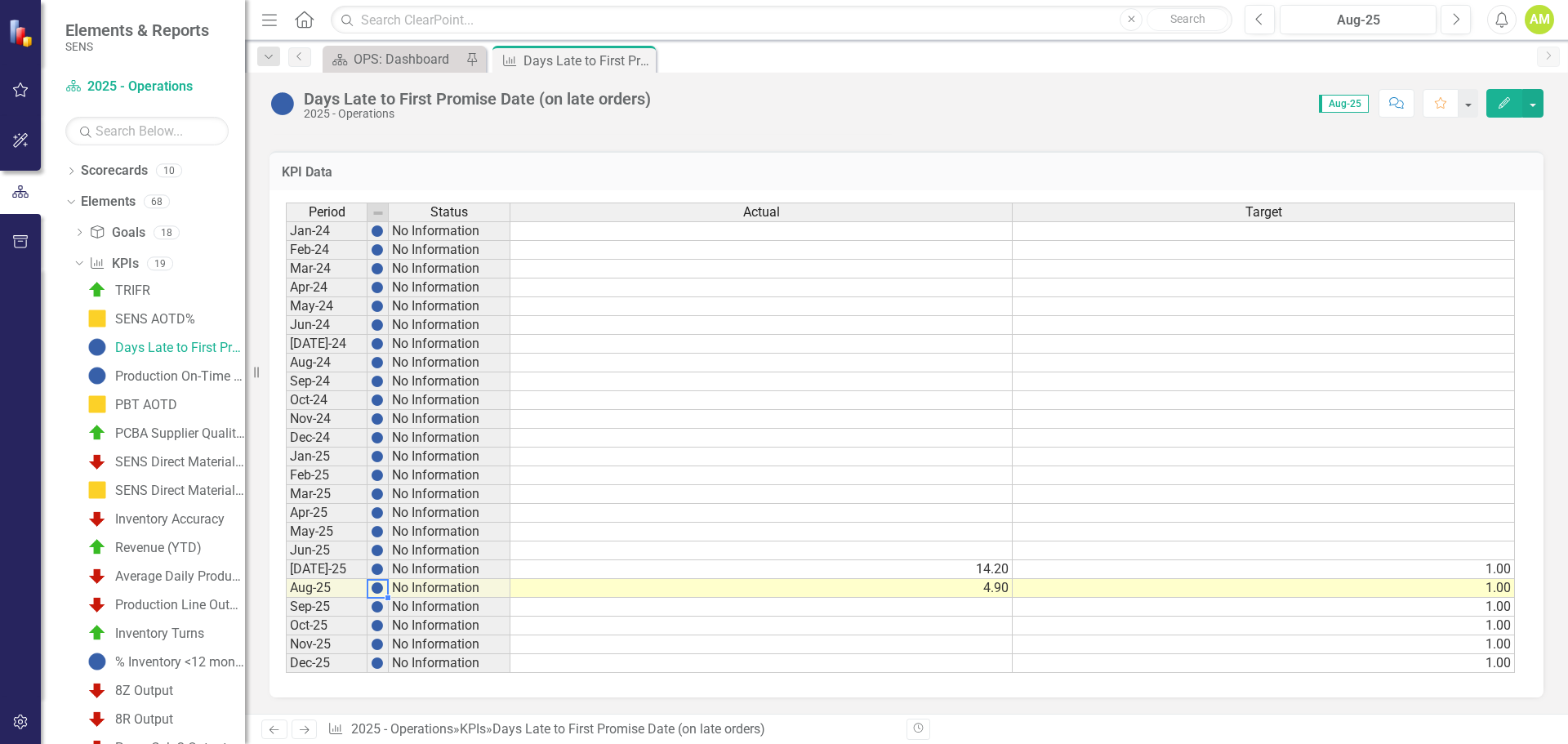
click at [382, 588] on img at bounding box center [377, 588] width 13 height 13
click at [374, 568] on img at bounding box center [377, 569] width 13 height 13
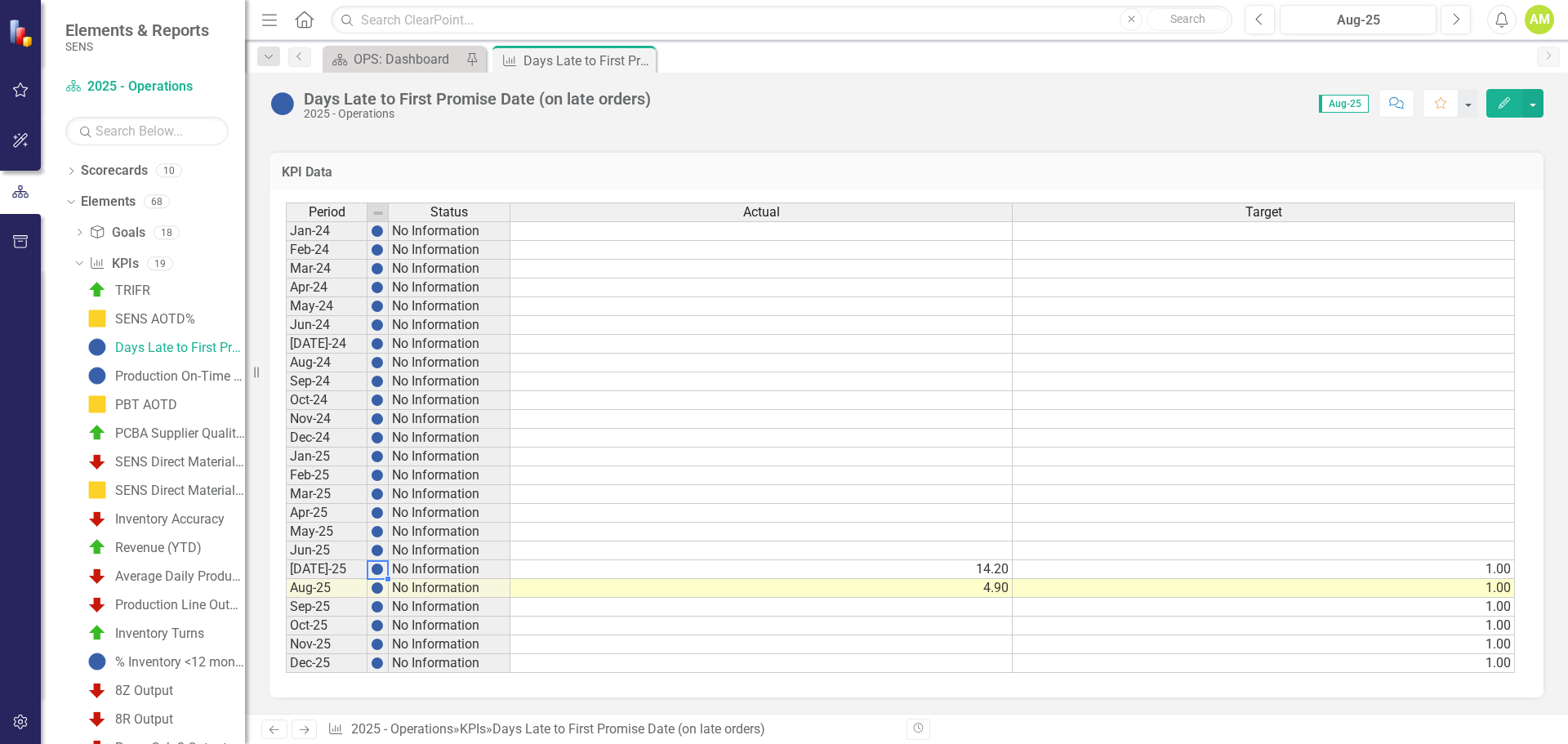
click at [1501, 110] on button "Edit" at bounding box center [1504, 103] width 35 height 28
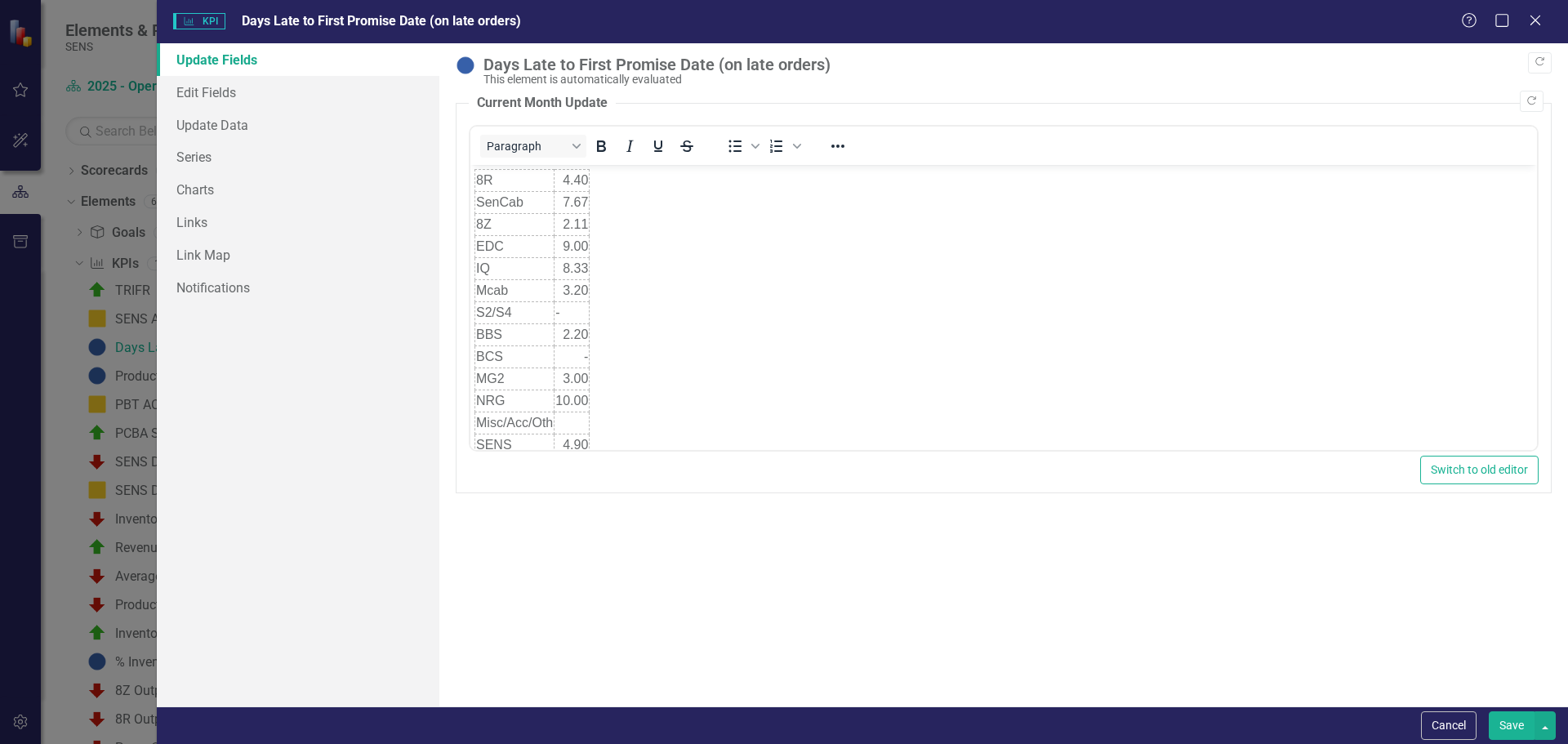
scroll to position [0, 0]
click at [237, 95] on link "Edit Fields" at bounding box center [298, 92] width 282 height 33
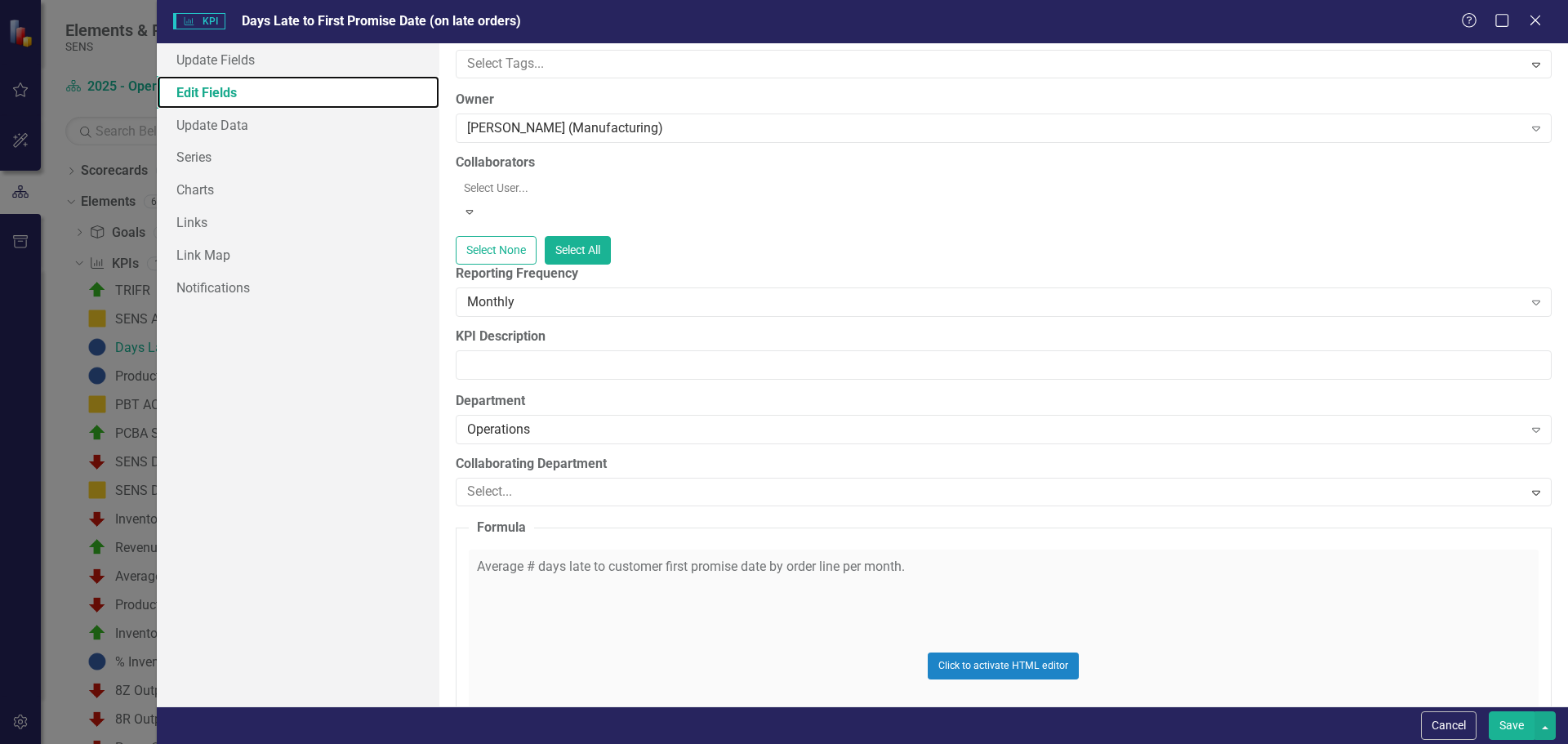
scroll to position [300, 0]
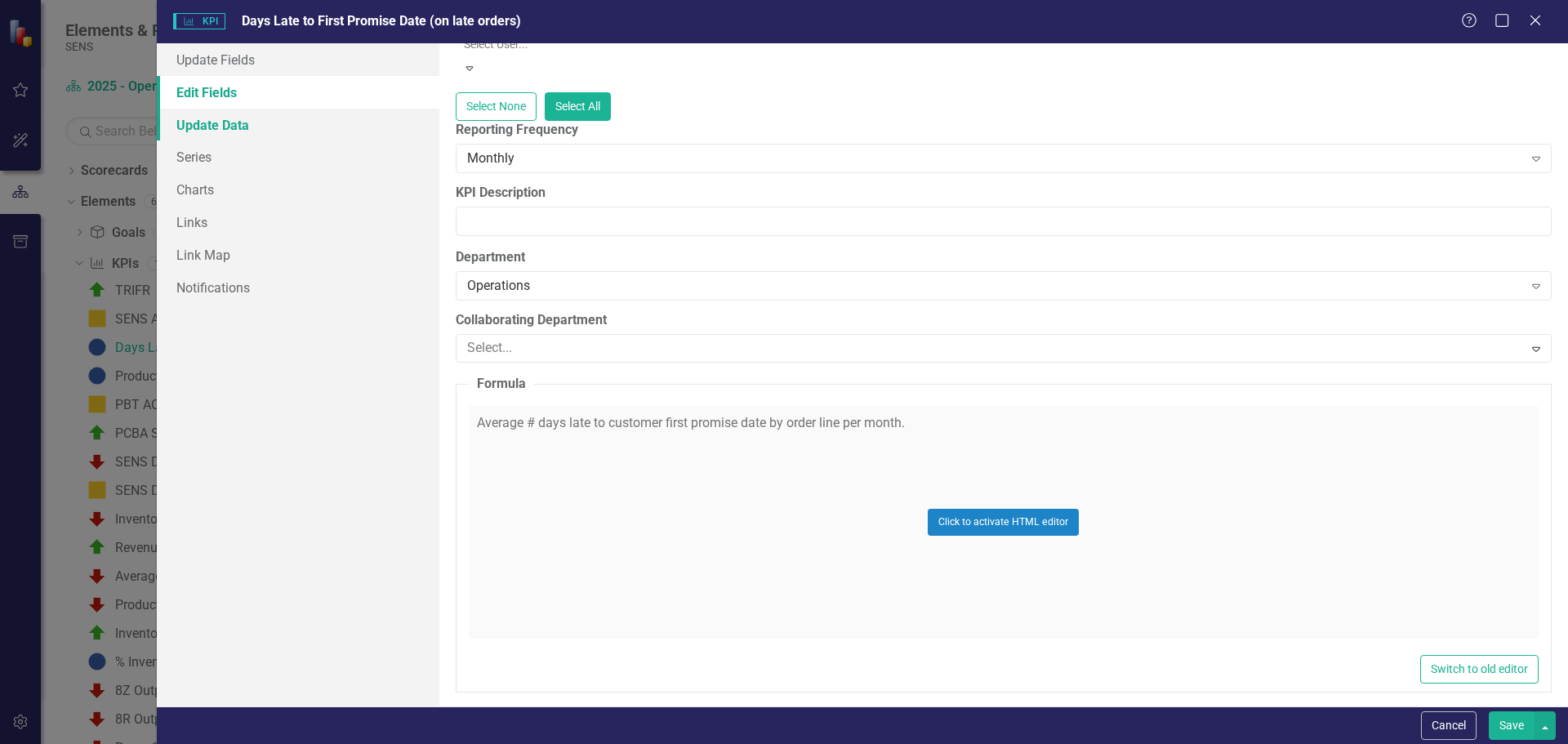
click at [227, 126] on link "Update Data" at bounding box center [298, 124] width 282 height 33
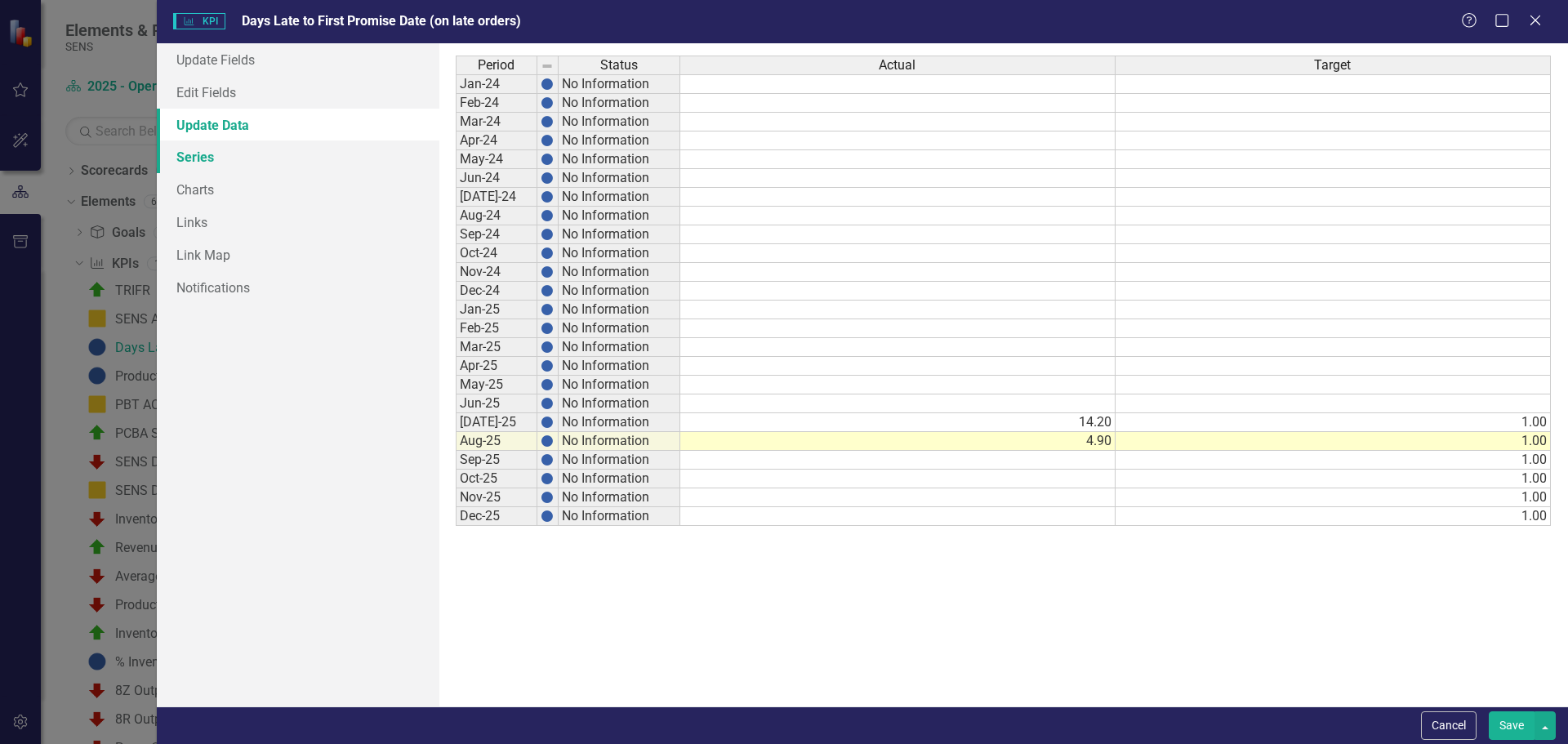
click at [213, 150] on link "Series" at bounding box center [298, 156] width 282 height 33
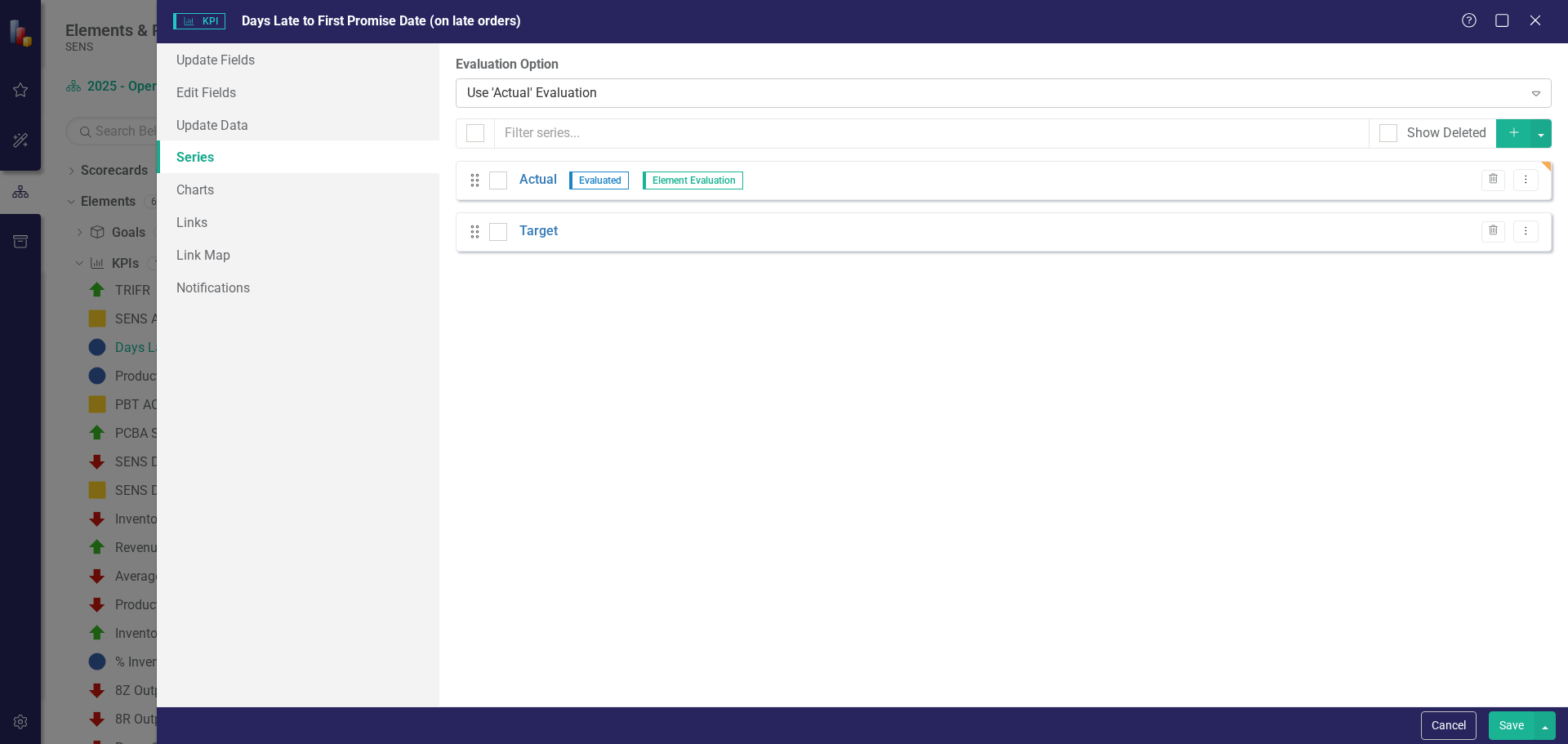
click at [743, 82] on div "Use 'Actual' Evaluation Expand" at bounding box center [1004, 92] width 1096 height 29
click at [606, 743] on div "Manual Evaluation" at bounding box center [787, 757] width 1542 height 19
click at [1509, 725] on button "Save" at bounding box center [1512, 726] width 46 height 28
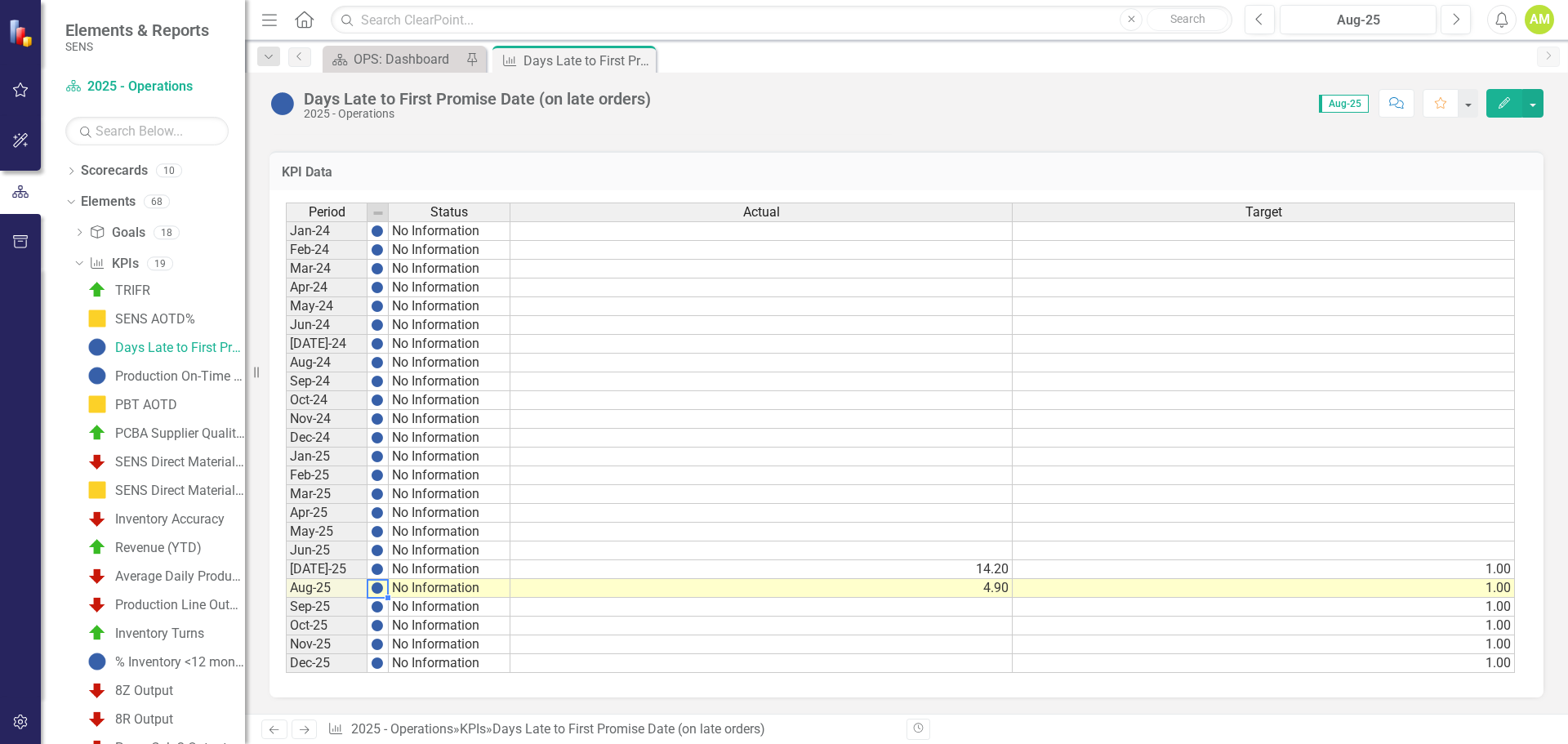
click at [375, 591] on img at bounding box center [377, 588] width 13 height 13
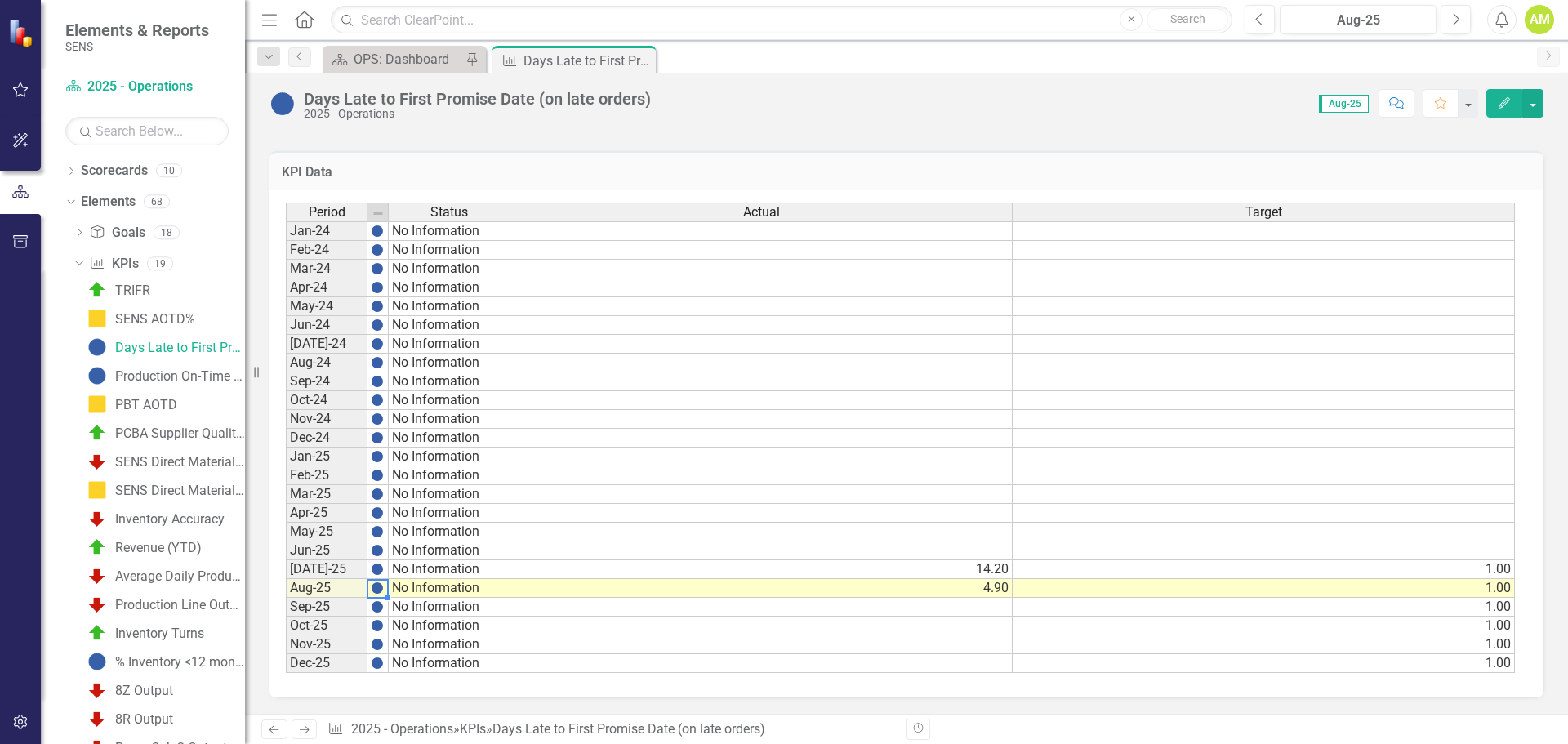
click at [384, 586] on td at bounding box center [378, 588] width 21 height 19
click at [379, 575] on img at bounding box center [377, 569] width 13 height 13
click at [382, 571] on img at bounding box center [377, 569] width 13 height 13
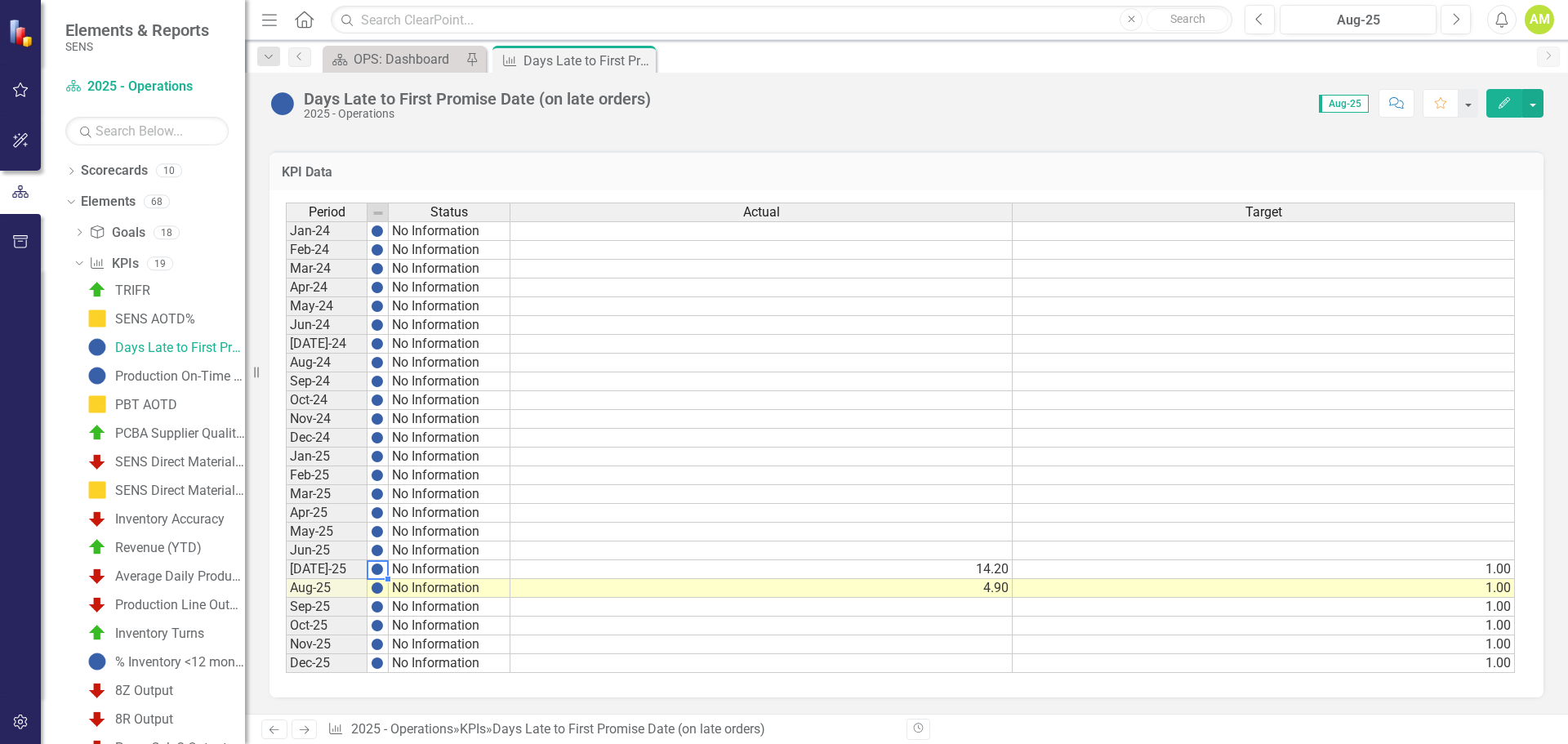
click at [489, 572] on td "No Information" at bounding box center [449, 569] width 122 height 19
click at [488, 572] on td "No Information" at bounding box center [449, 569] width 122 height 19
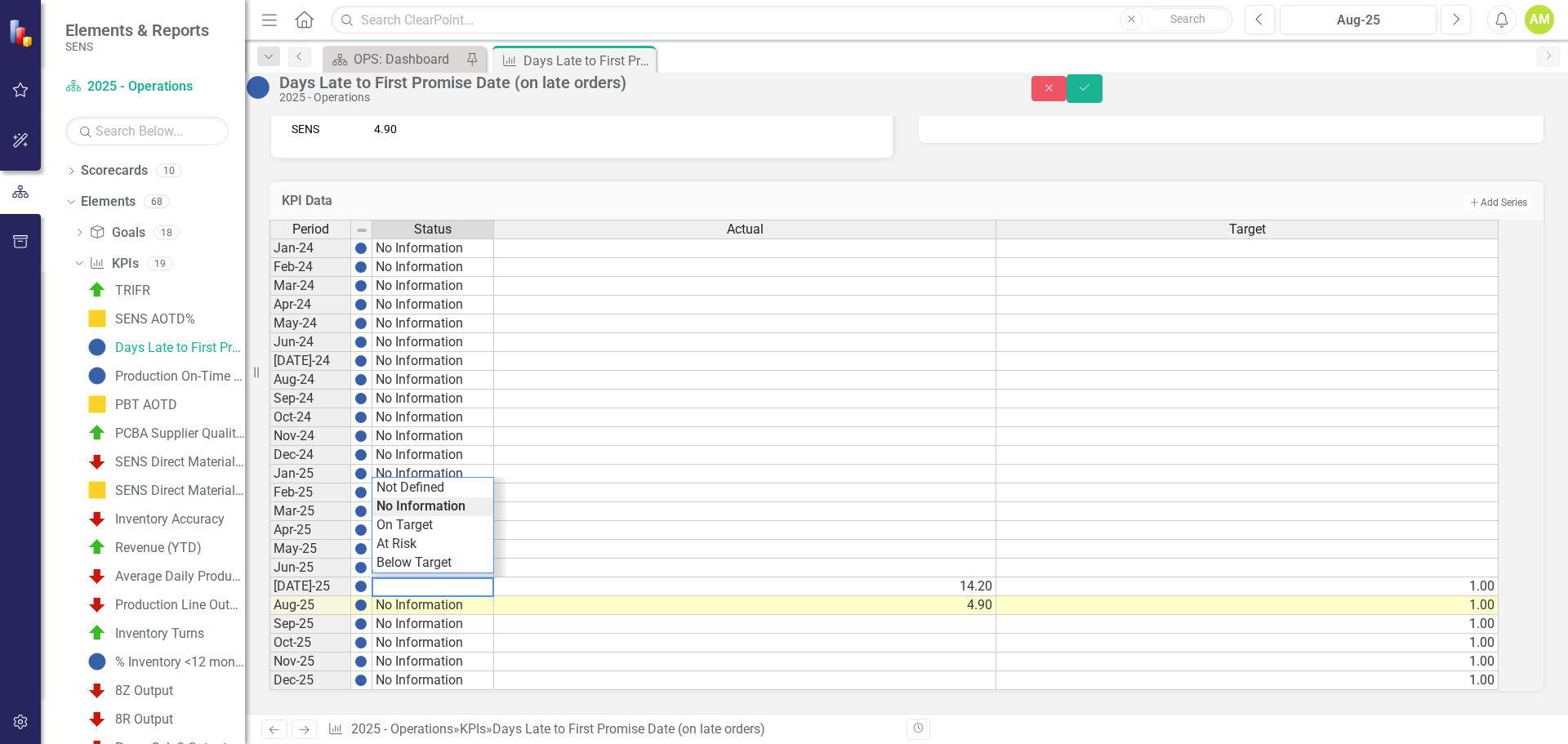
click at [487, 578] on textarea at bounding box center [433, 588] width 122 height 20
click at [450, 508] on div "Period Status Actual Target Jan-24 No Information Feb-24 No Information Mar-24 …" at bounding box center [884, 455] width 1229 height 471
click at [447, 597] on td "No Information" at bounding box center [433, 605] width 122 height 19
click at [451, 578] on td "On Target" at bounding box center [433, 587] width 122 height 19
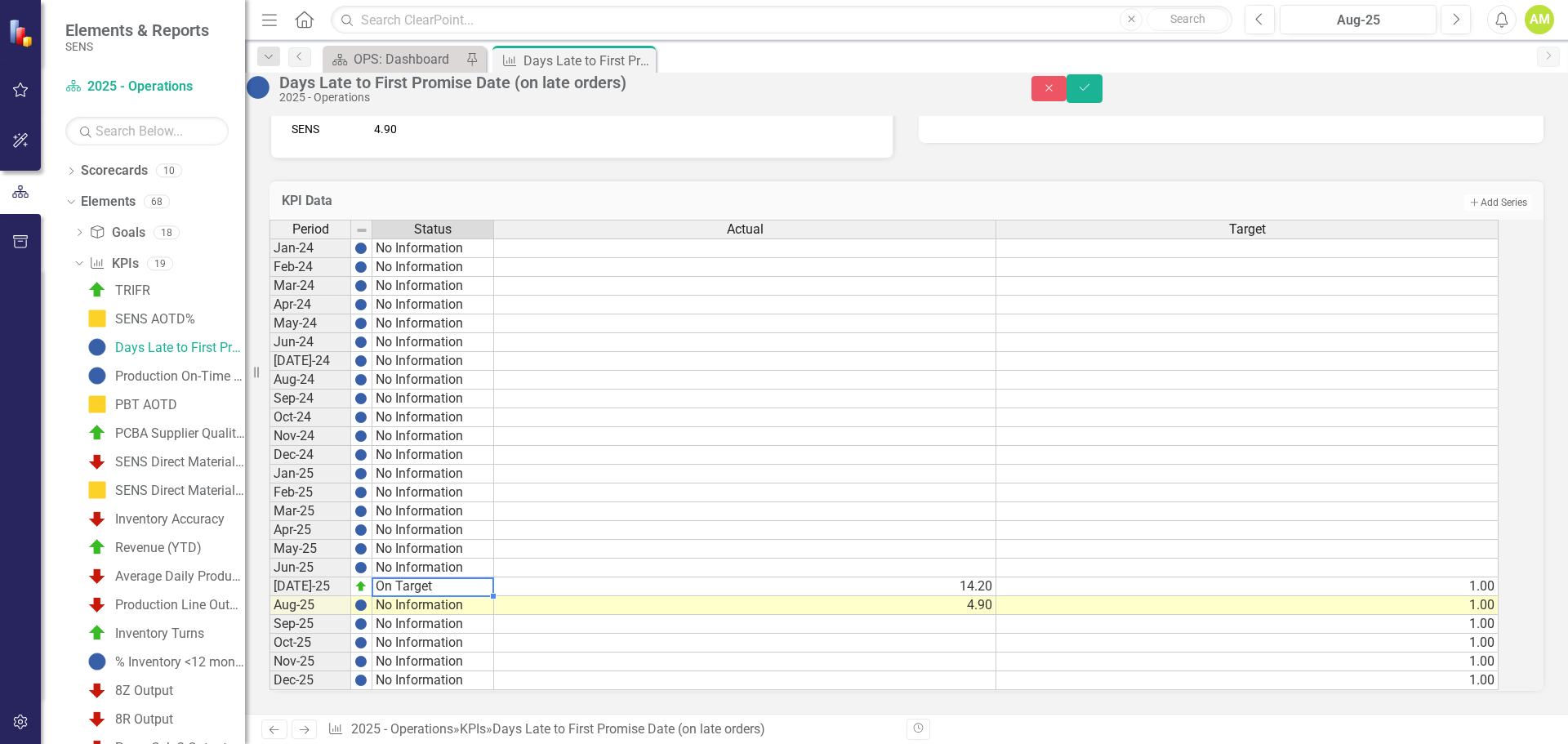
click at [449, 578] on td "On Target" at bounding box center [433, 587] width 122 height 19
click at [415, 549] on div "Period Status Actual Target Jan-24 No Information Feb-24 No Information Mar-24 …" at bounding box center [884, 455] width 1229 height 471
click at [433, 597] on td "No Information" at bounding box center [433, 605] width 122 height 19
click at [444, 558] on div "Period Status Actual Target Jan-24 No Information Feb-24 No Information Mar-24 …" at bounding box center [884, 455] width 1229 height 471
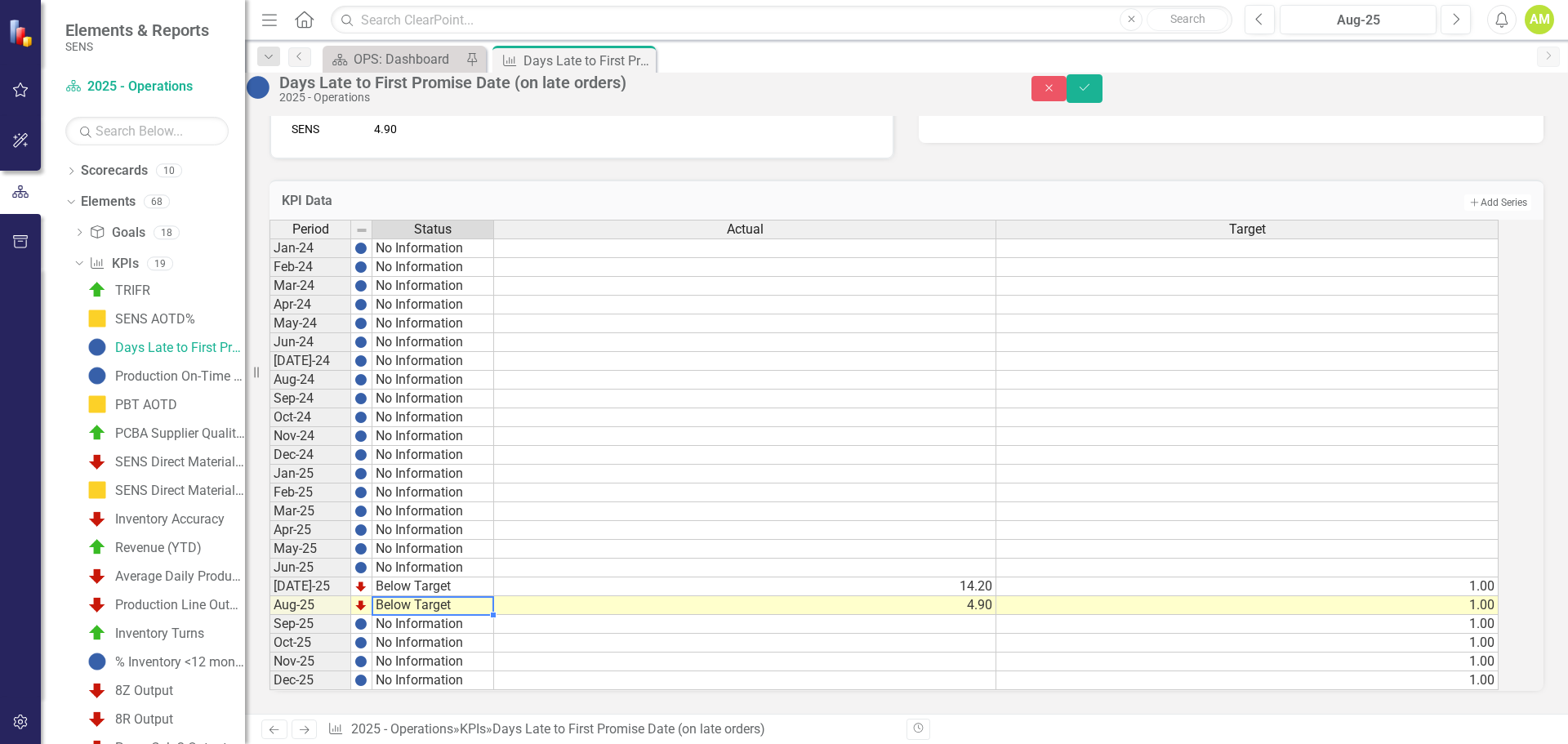
click at [457, 597] on td "Below Target" at bounding box center [433, 605] width 122 height 19
click at [433, 547] on div "Period Status Actual Target Jan-24 No Information Feb-24 No Information Mar-24 …" at bounding box center [884, 455] width 1229 height 471
click at [1102, 98] on button "Save" at bounding box center [1084, 89] width 35 height 28
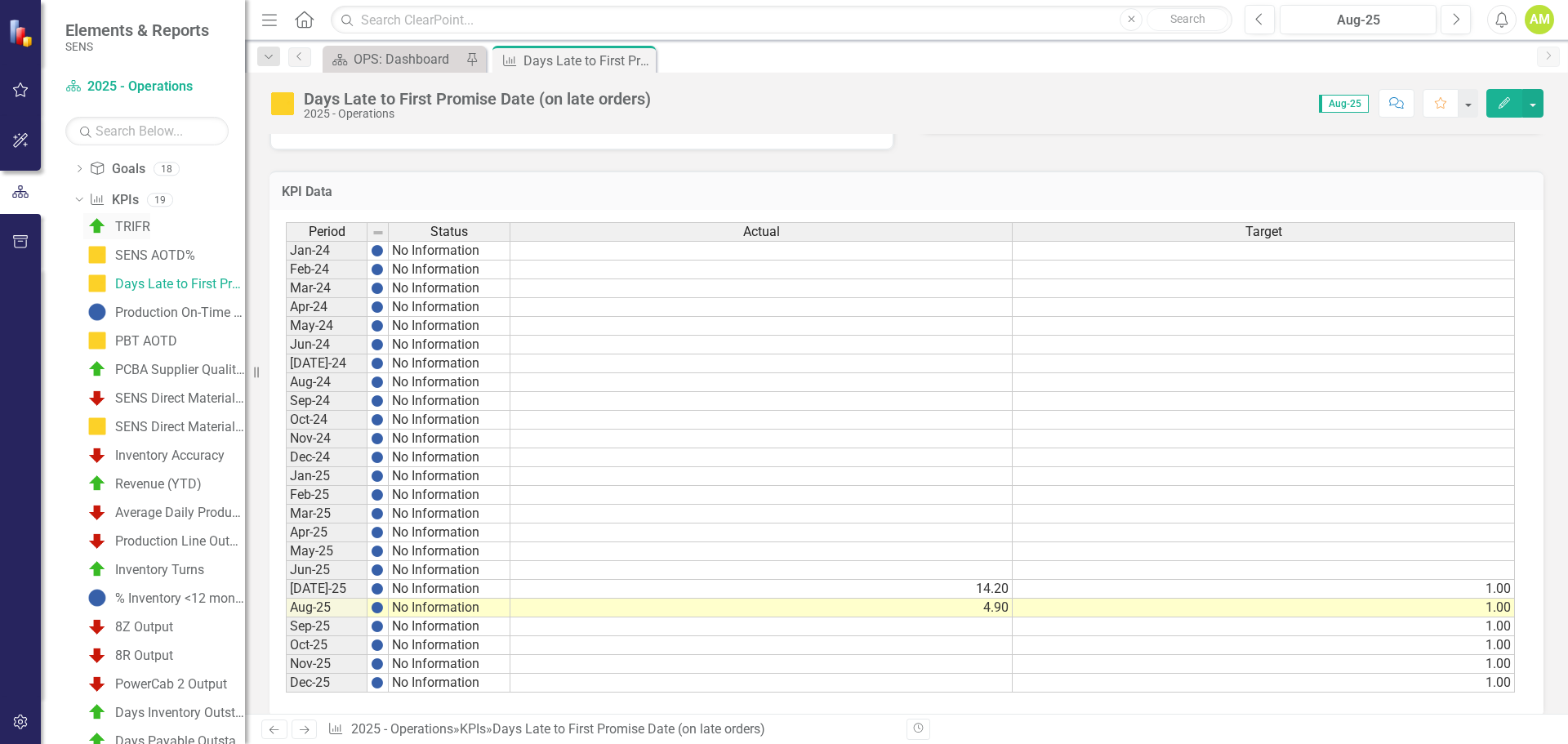
scroll to position [0, 0]
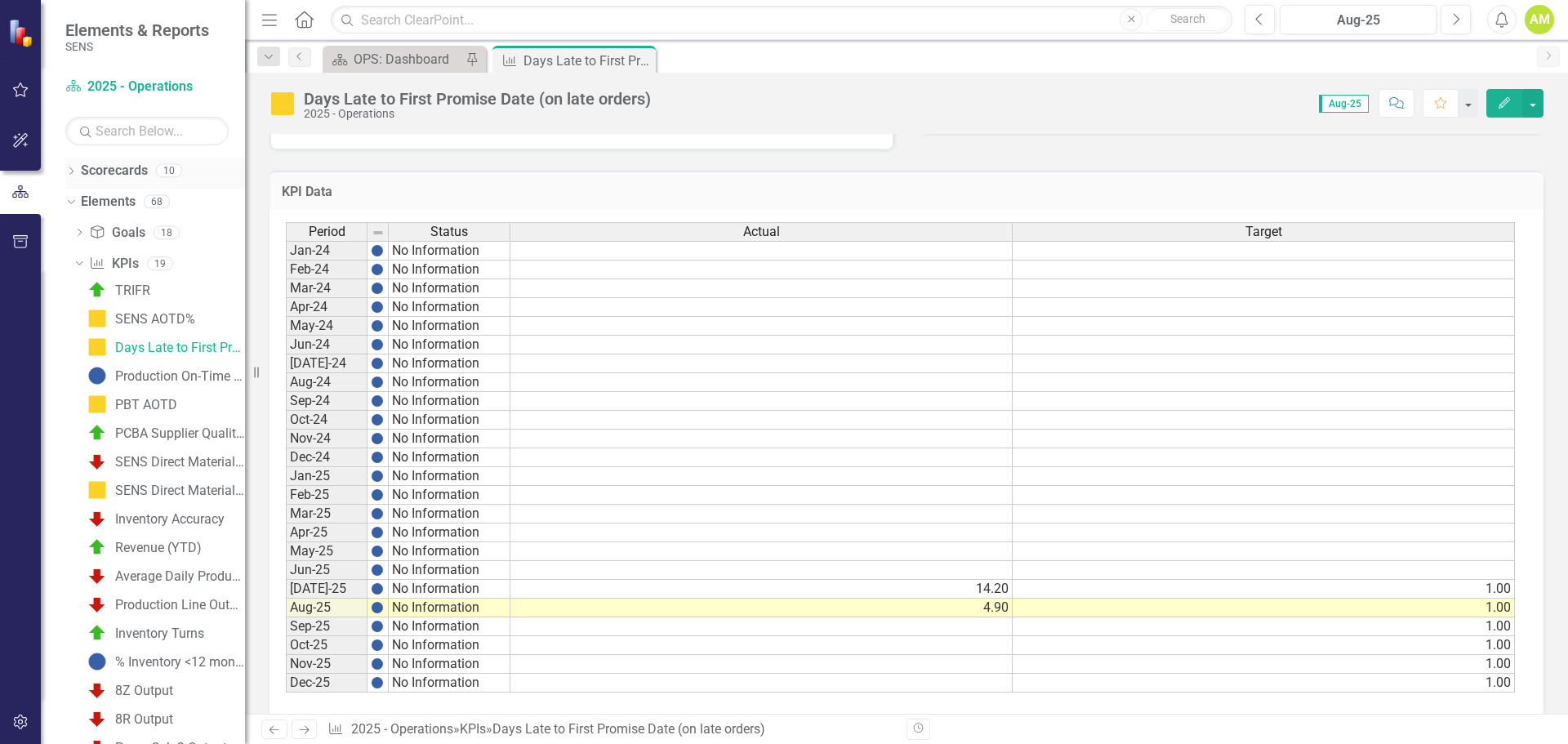
click at [73, 173] on icon "Dropdown" at bounding box center [71, 173] width 12 height 9
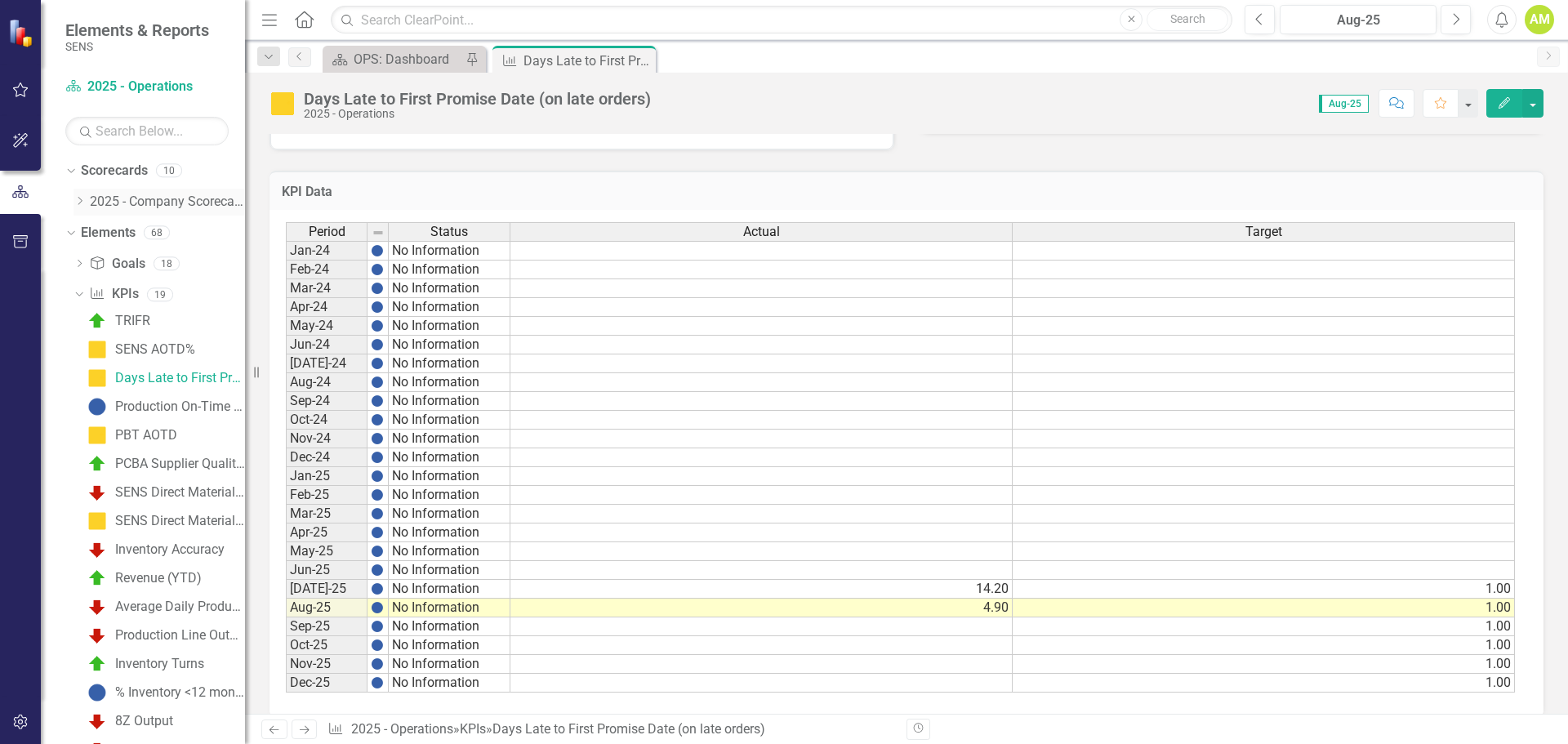
click at [83, 200] on icon "Dropdown" at bounding box center [80, 201] width 12 height 10
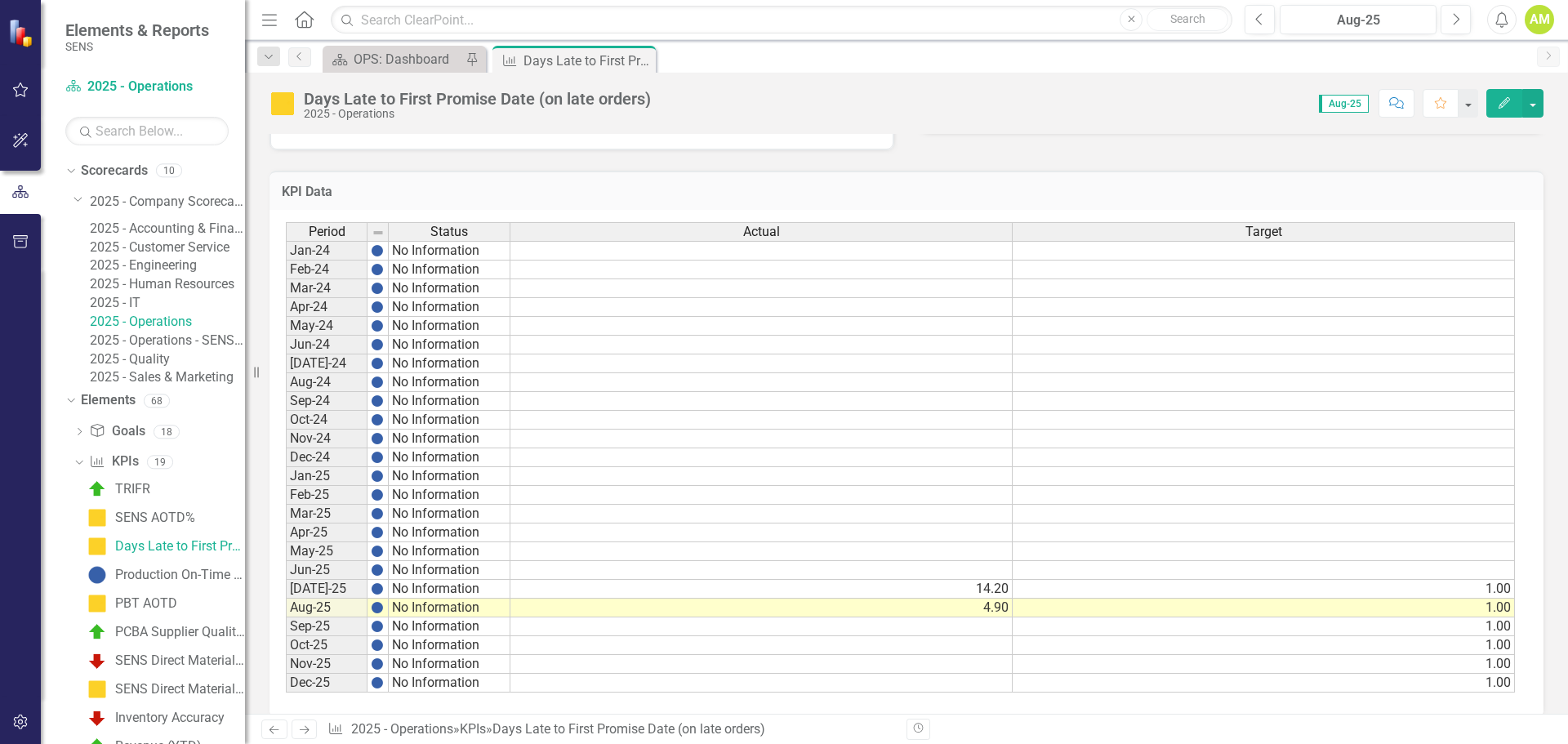
click at [187, 257] on link "2025 - Customer Service" at bounding box center [167, 248] width 155 height 19
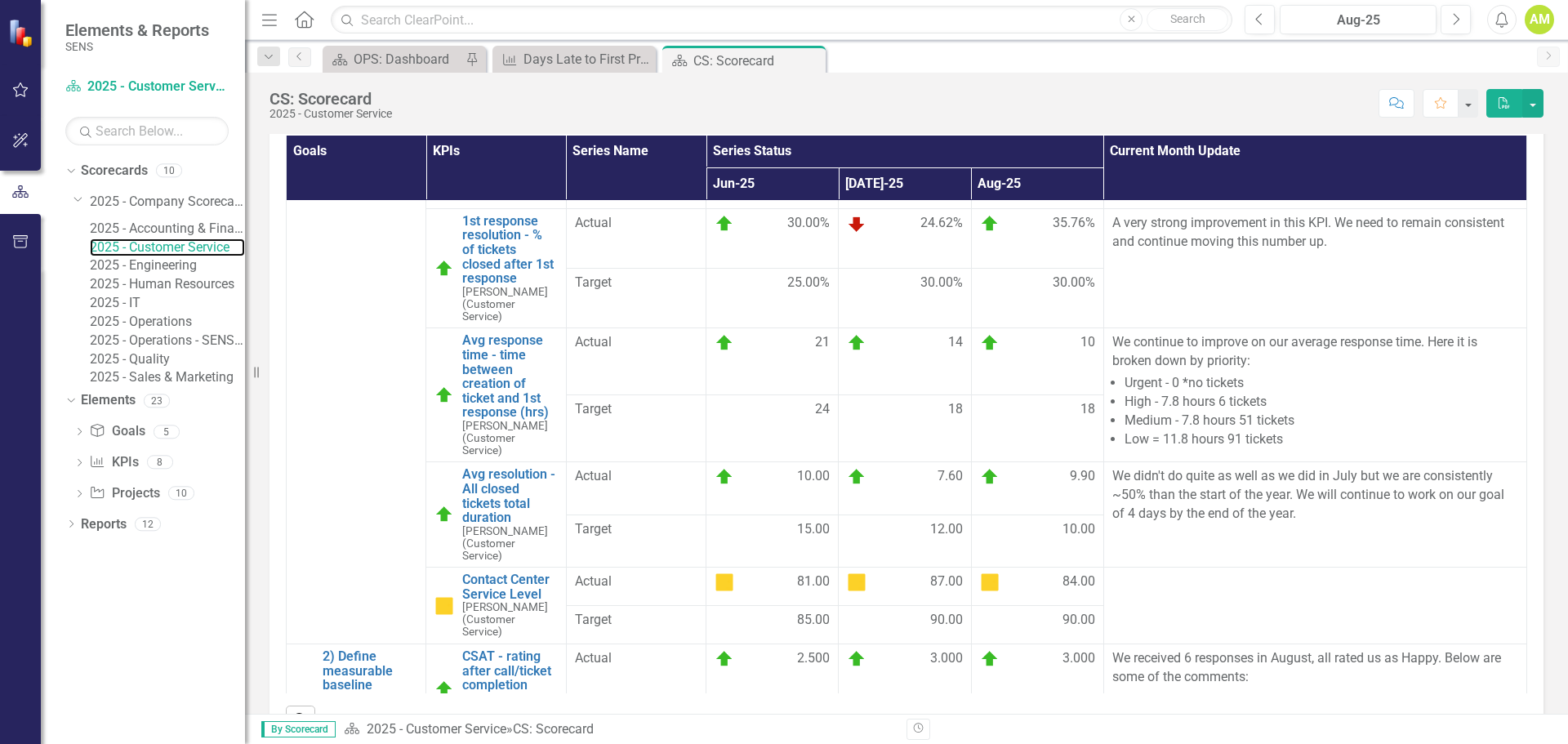
scroll to position [408, 0]
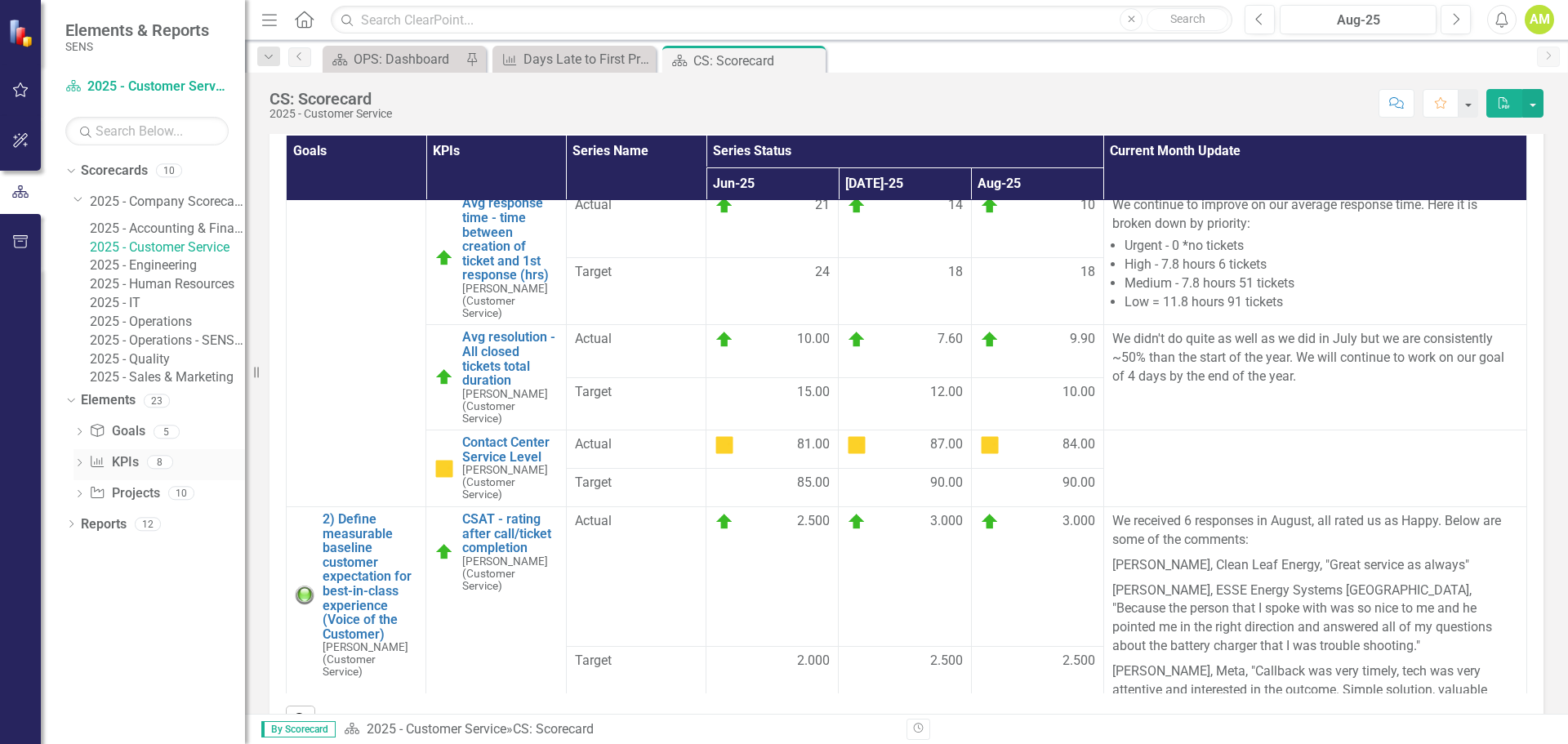
click at [114, 472] on link "KPI KPIs" at bounding box center [113, 463] width 49 height 19
click at [162, 332] on link "2025 - Operations" at bounding box center [167, 321] width 155 height 19
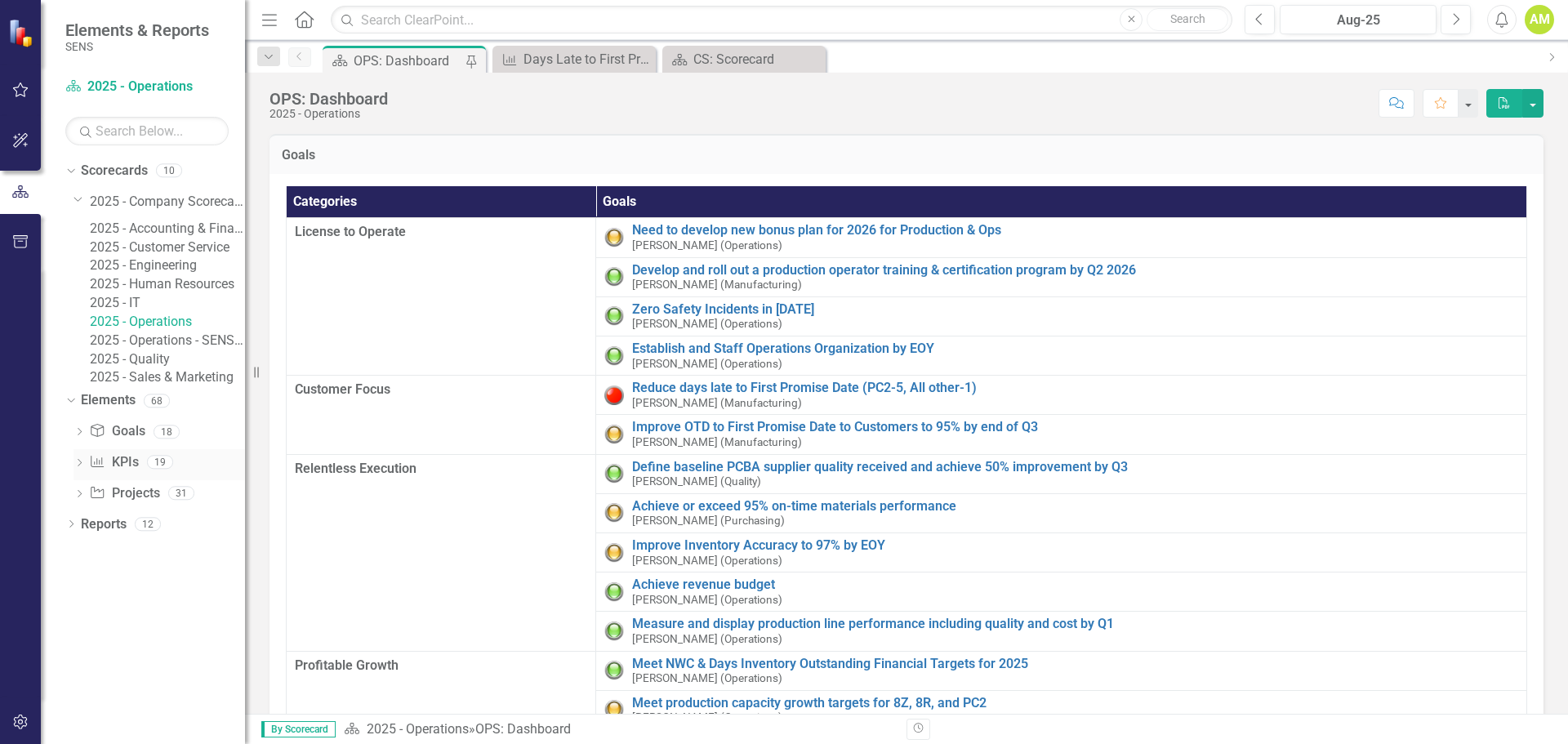
click at [121, 472] on link "KPI KPIs" at bounding box center [113, 463] width 49 height 19
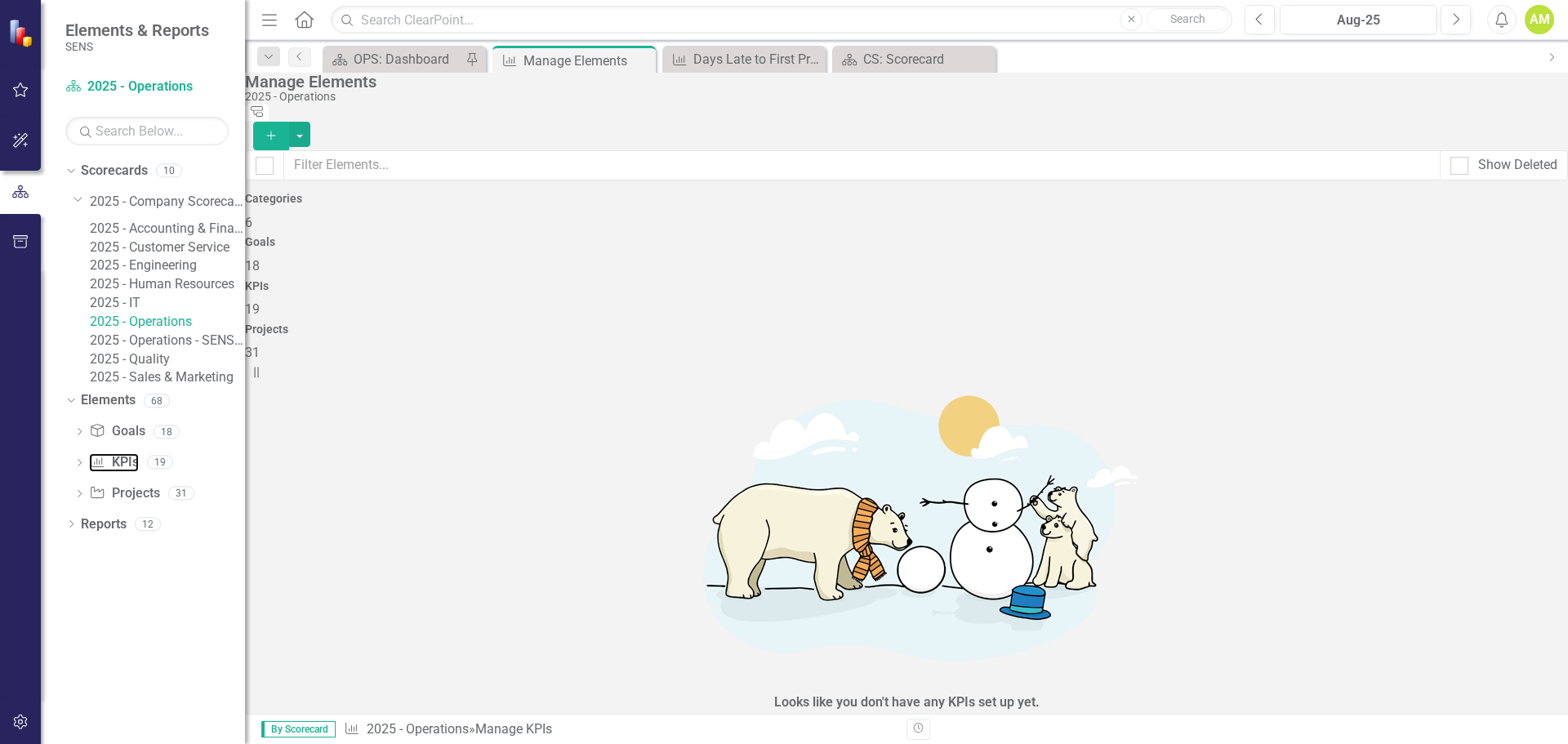
scroll to position [558, 0]
click at [129, 503] on link "Project Projects" at bounding box center [123, 494] width 70 height 19
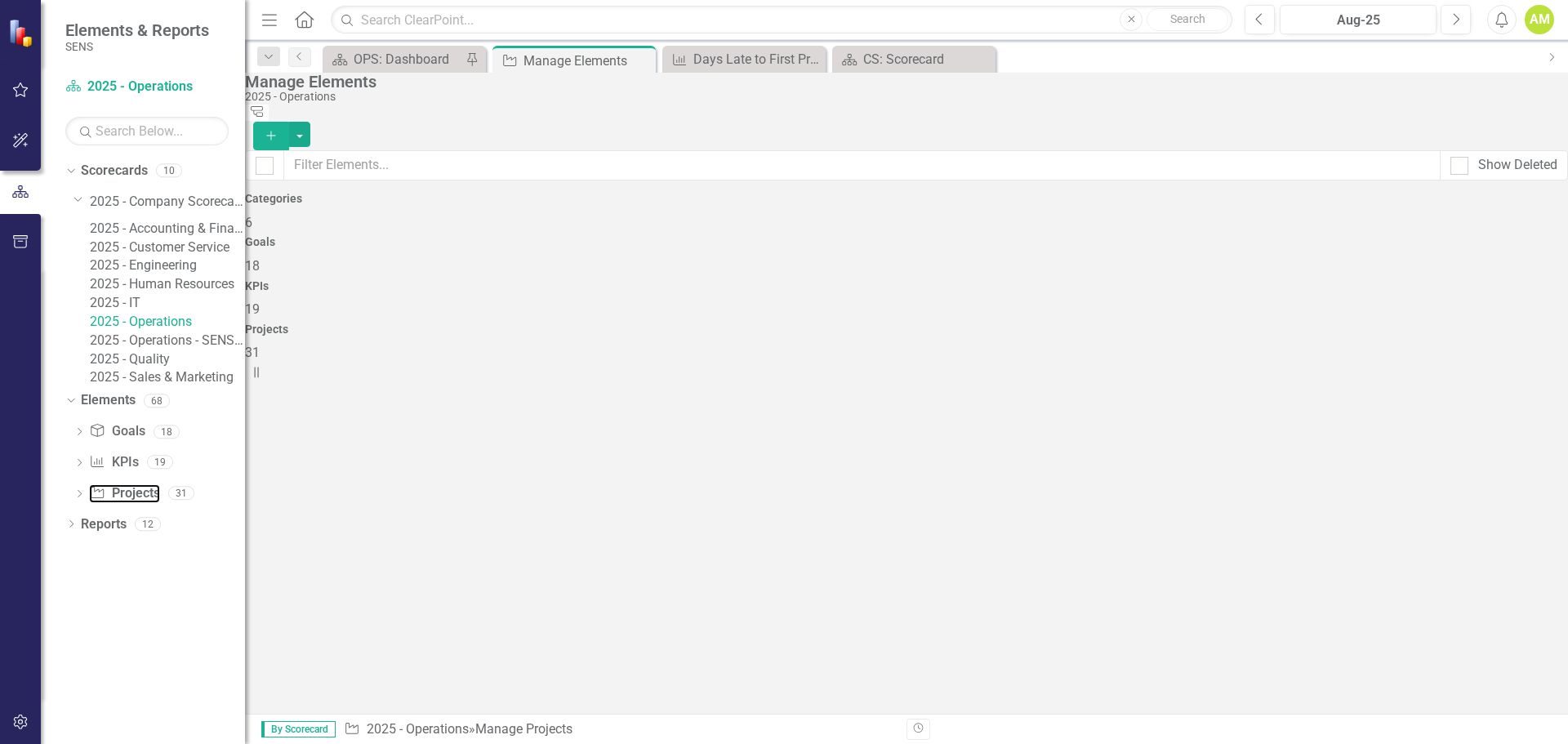
checkbox input "false"
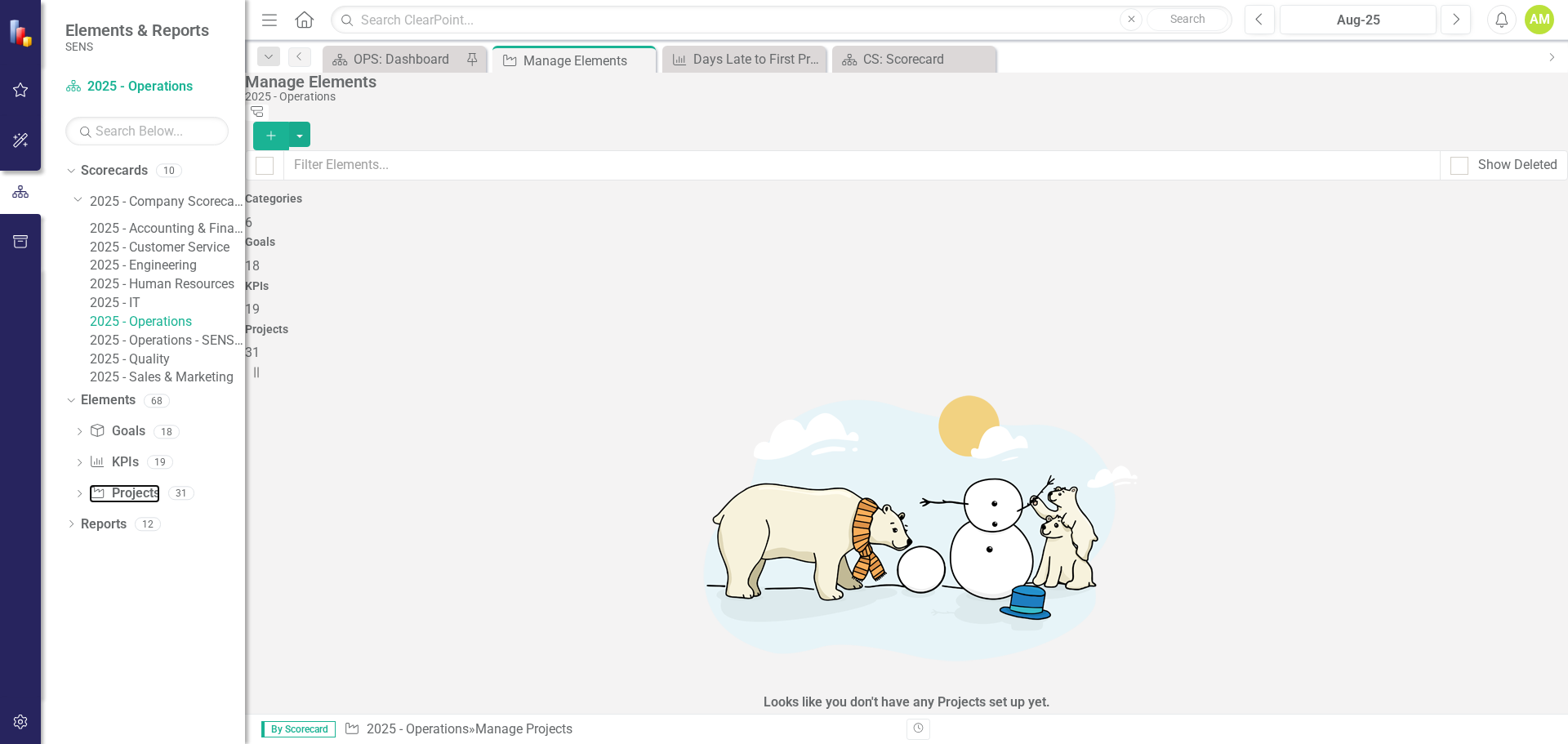
scroll to position [408, 0]
click at [120, 441] on link "Goal Goals" at bounding box center [116, 431] width 56 height 19
